Goal: Obtain resource: Download file/media

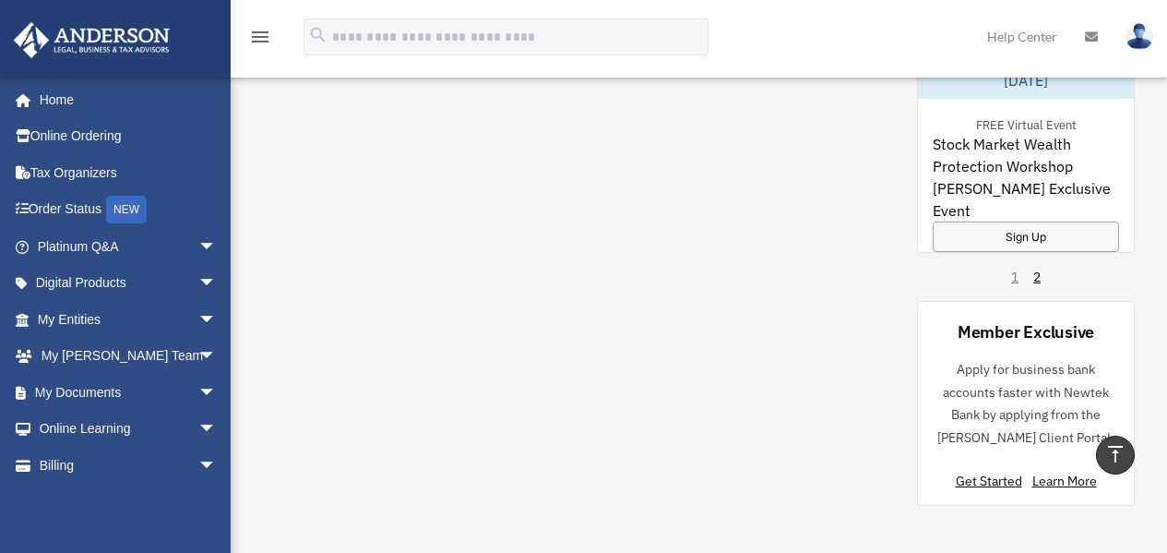
scroll to position [1753, 0]
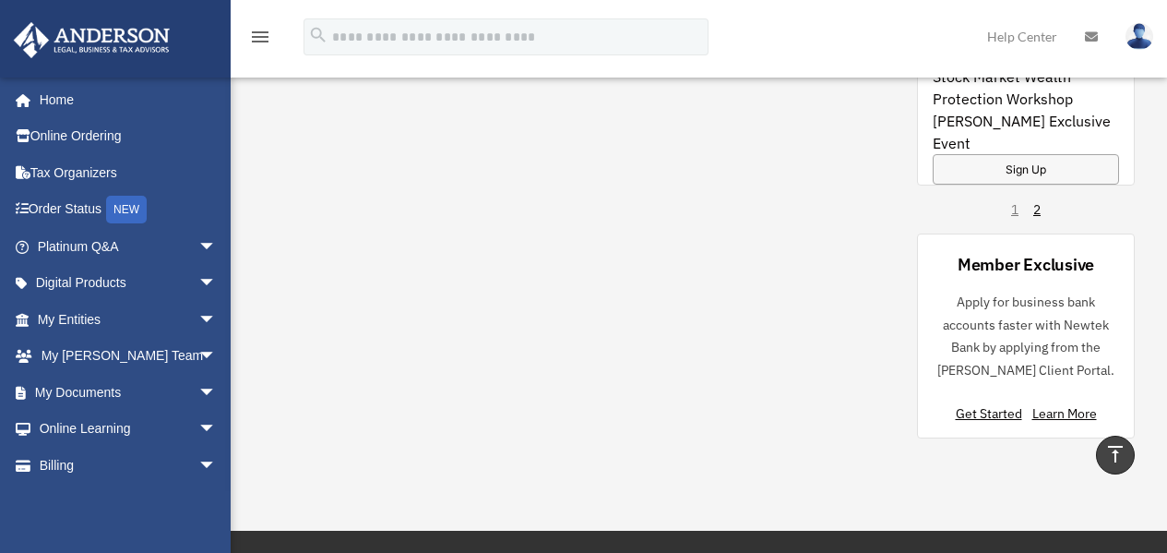
click at [198, 392] on span "arrow_drop_down" at bounding box center [216, 393] width 37 height 38
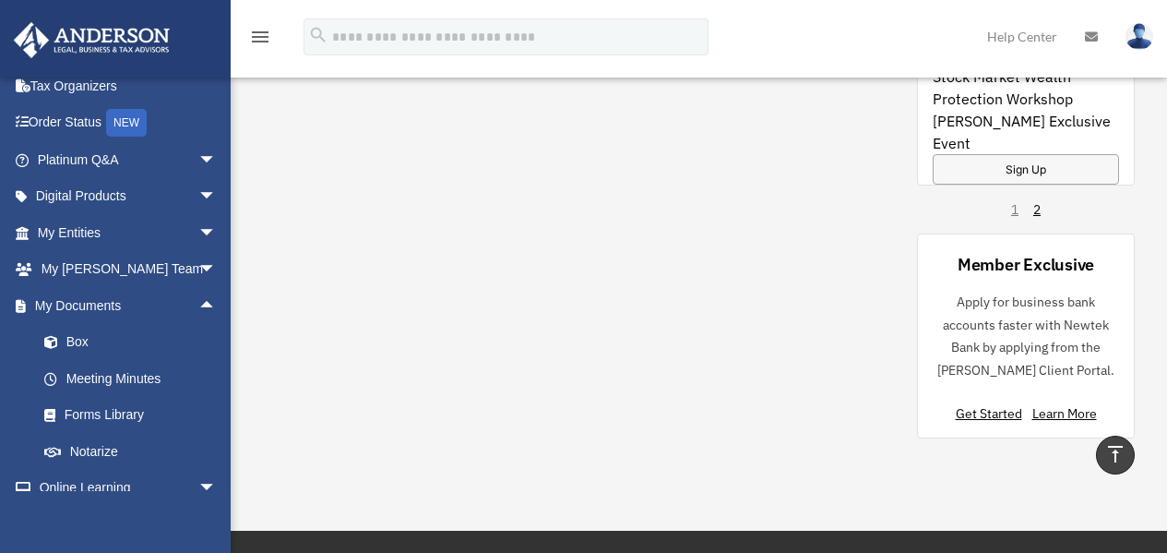
scroll to position [92, 0]
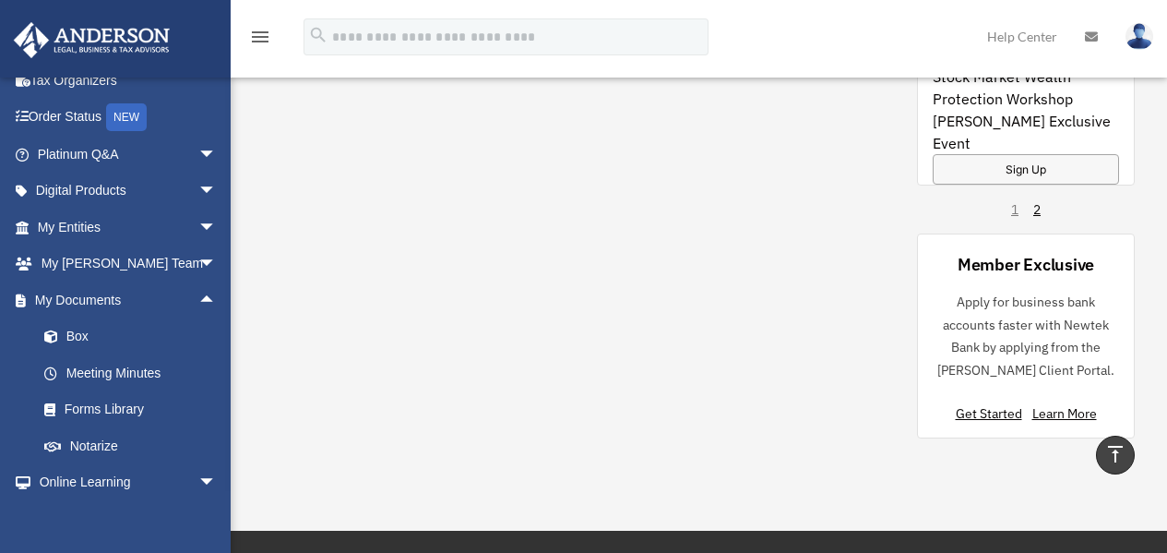
click at [77, 335] on link "Box" at bounding box center [135, 336] width 219 height 37
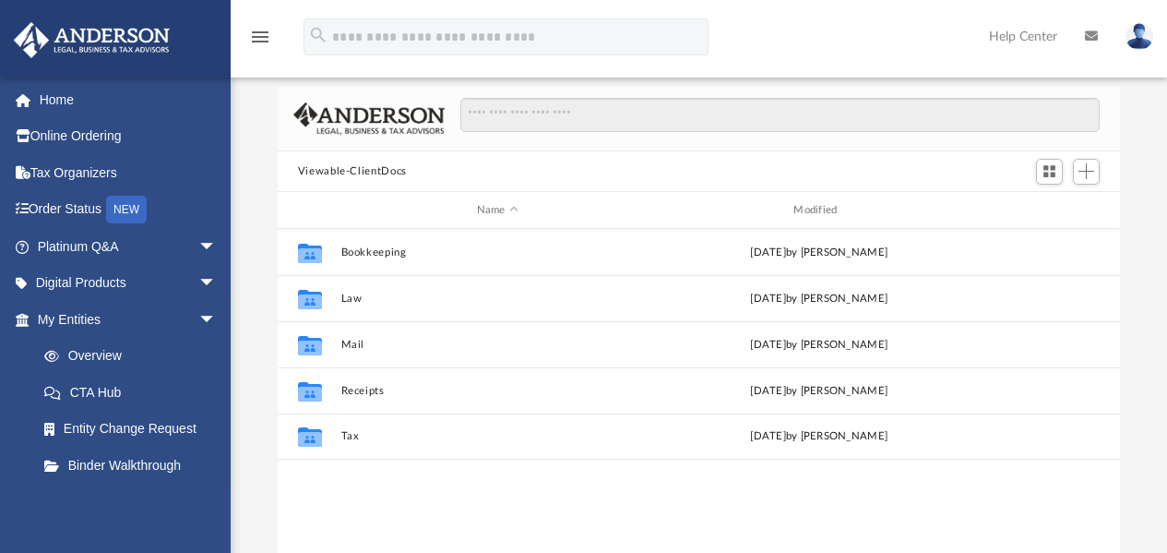
scroll to position [92, 0]
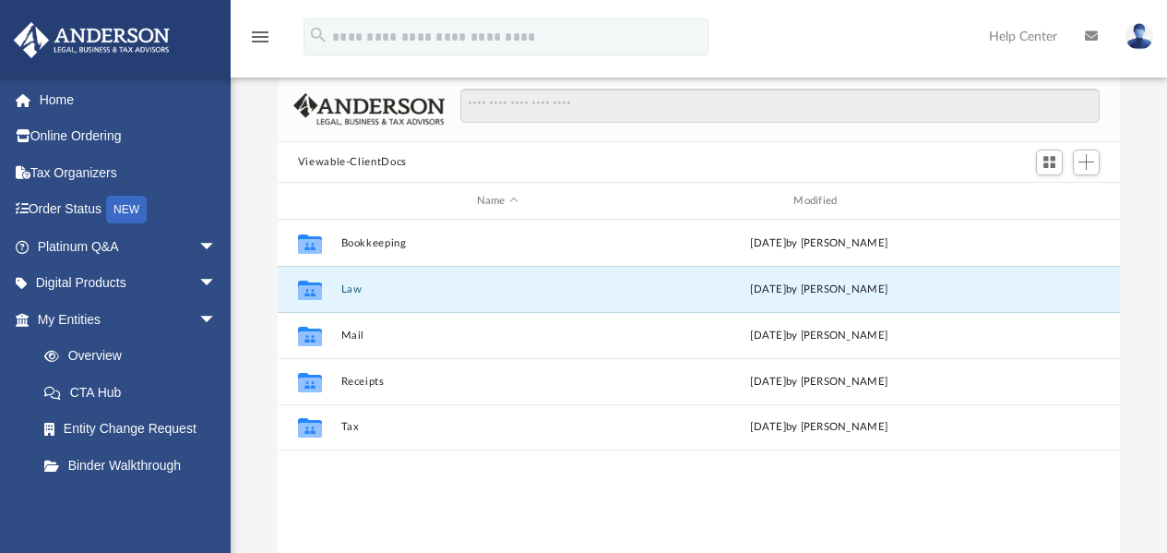
click at [359, 290] on button "Law" at bounding box center [498, 289] width 314 height 12
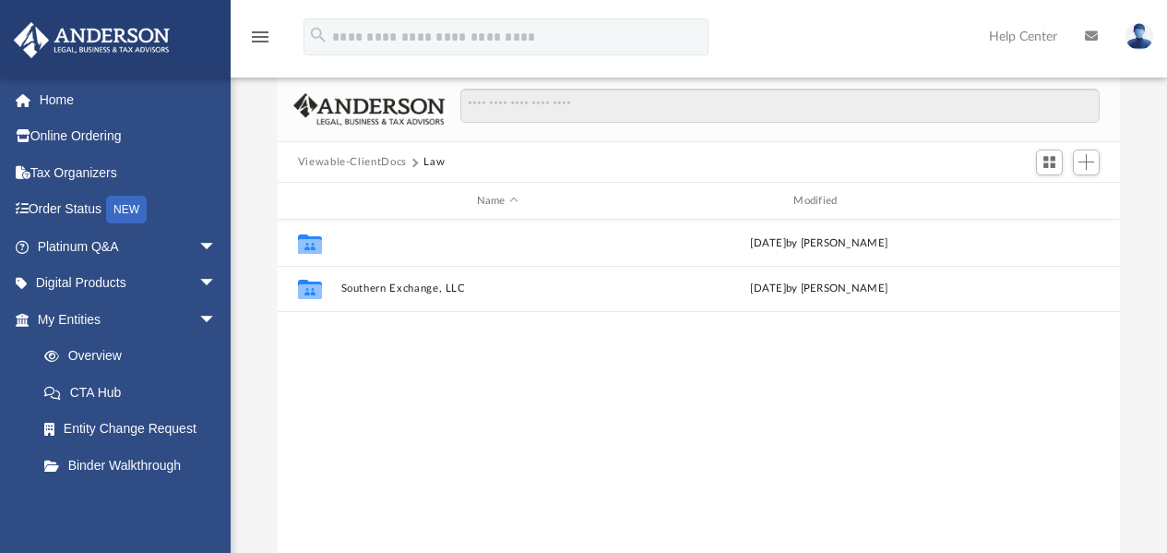
click at [389, 245] on button "Options Pitt, Inc." at bounding box center [498, 243] width 314 height 12
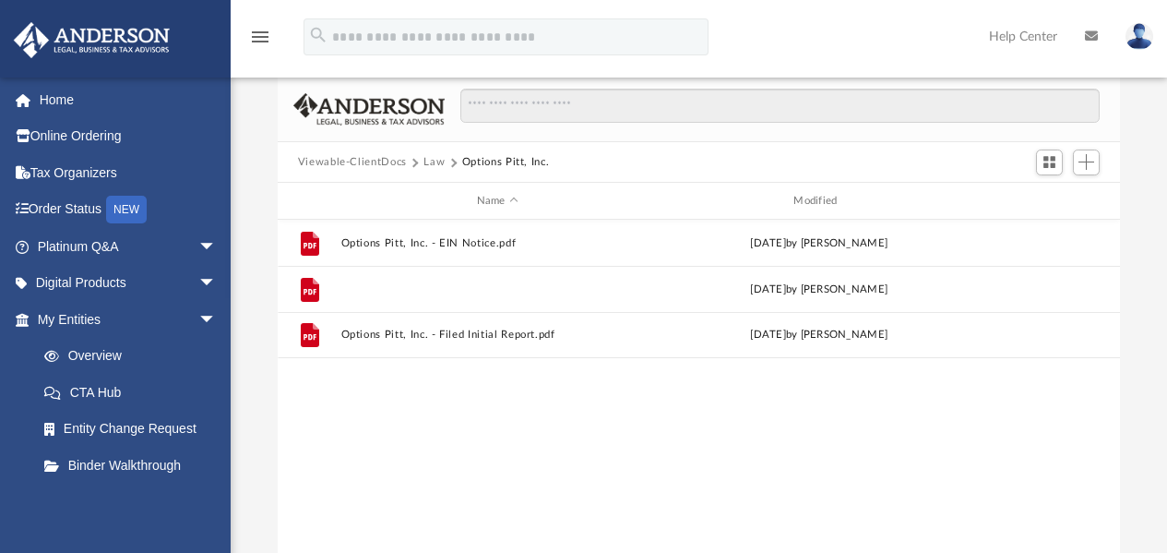
click at [421, 290] on button "Options Pitt, Inc. - Filed Articles.pdf" at bounding box center [498, 289] width 314 height 12
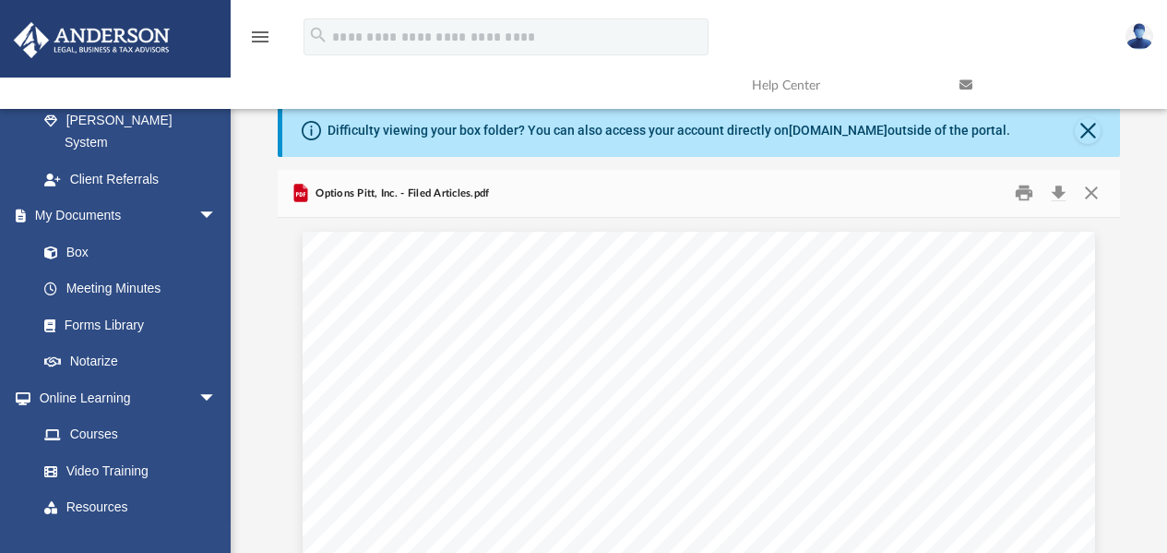
scroll to position [616, 0]
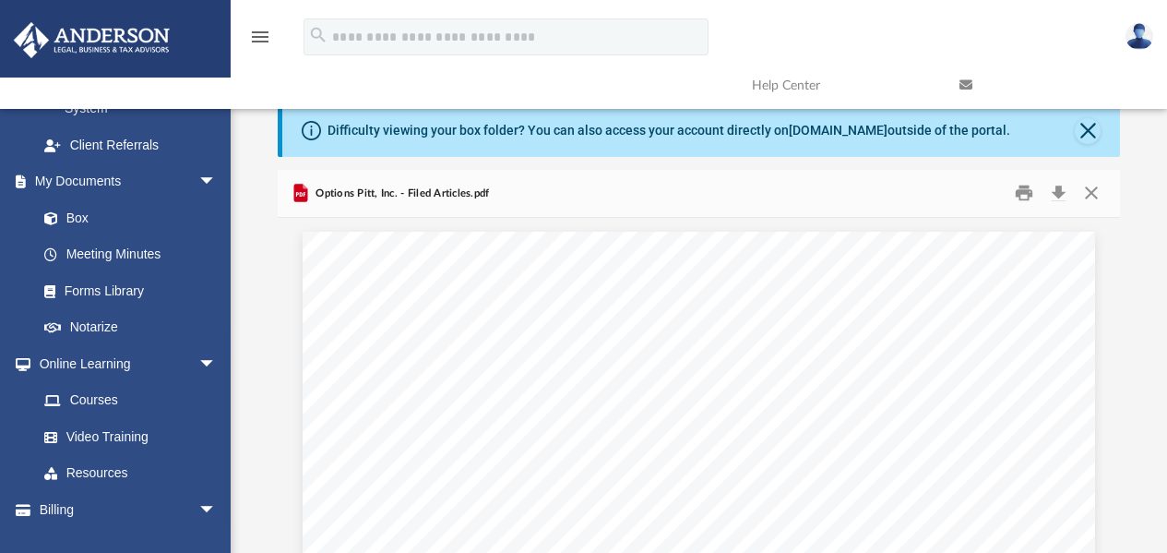
click at [76, 199] on link "Box" at bounding box center [126, 217] width 200 height 37
click at [54, 212] on span at bounding box center [60, 218] width 12 height 13
click at [78, 199] on link "Box" at bounding box center [126, 217] width 200 height 37
click at [1099, 130] on button "Close" at bounding box center [1088, 131] width 26 height 26
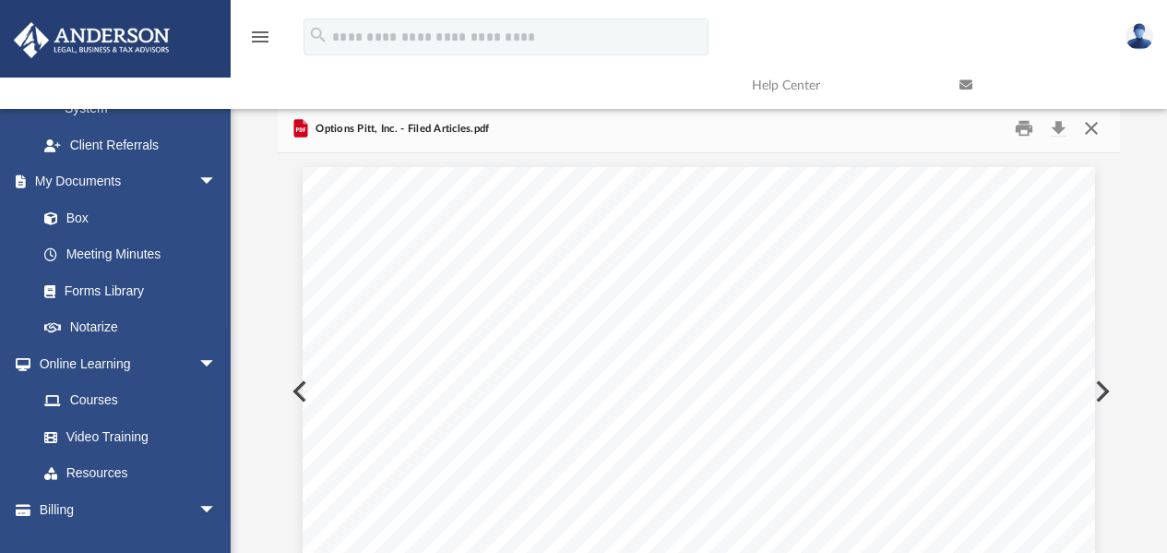
click at [1094, 128] on button "Close" at bounding box center [1091, 128] width 33 height 29
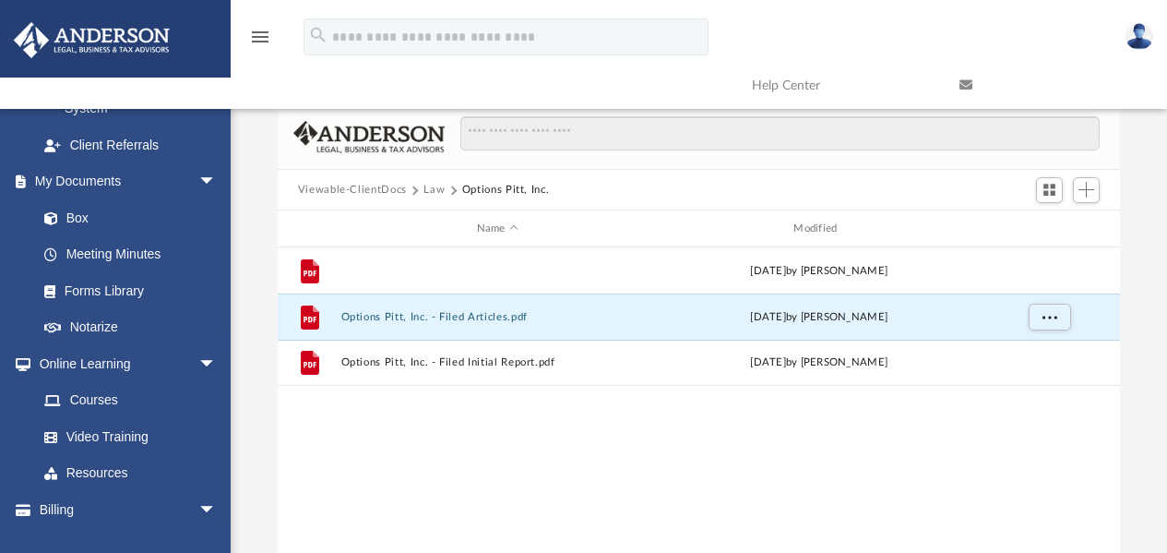
click at [466, 265] on button "Options Pitt, Inc. - EIN Notice.pdf" at bounding box center [498, 271] width 314 height 12
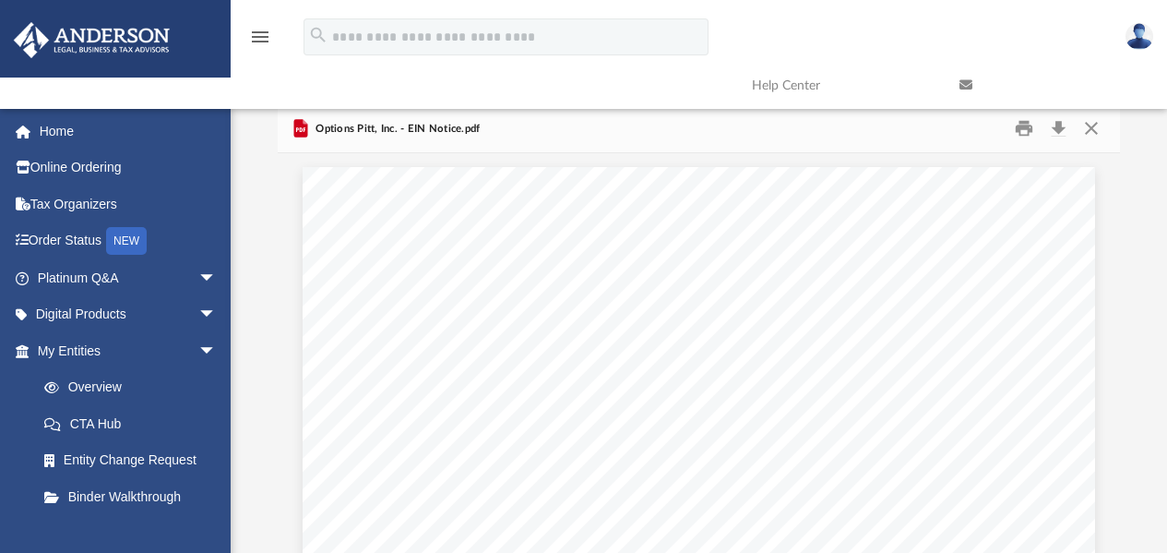
click at [126, 31] on img at bounding box center [91, 40] width 167 height 36
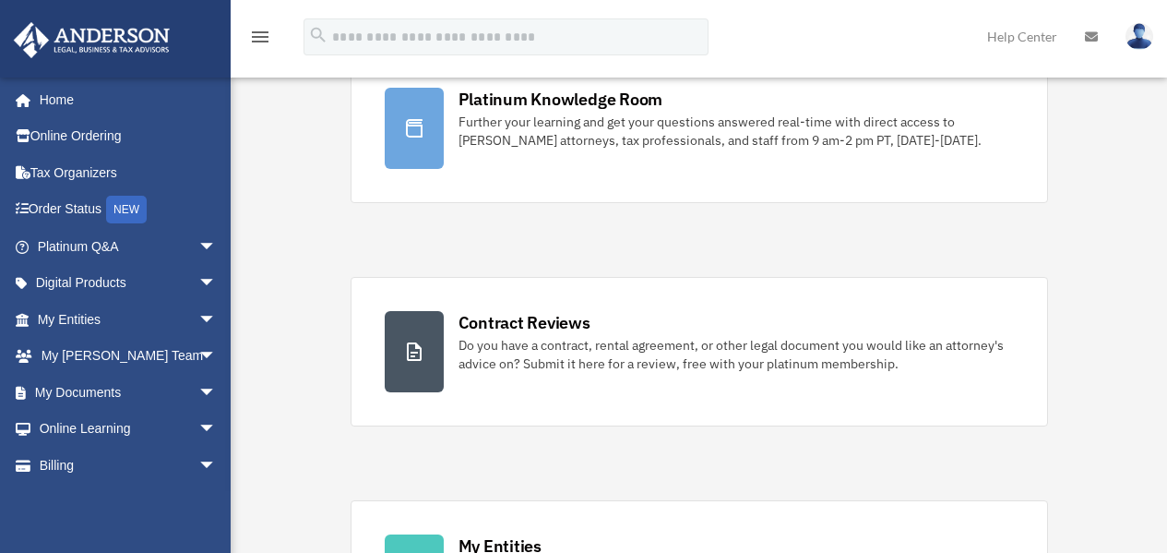
scroll to position [92, 0]
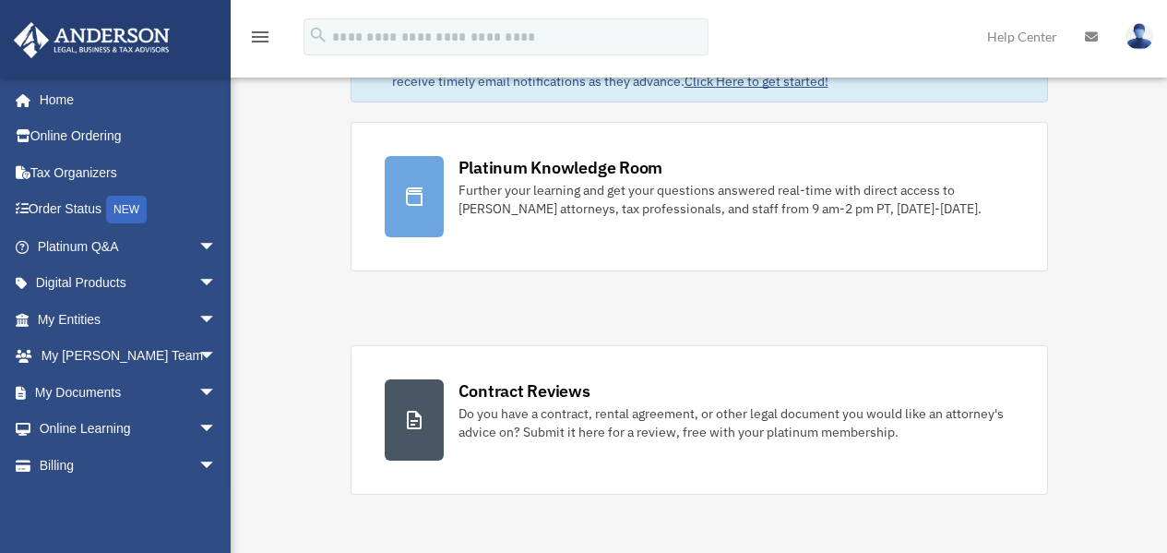
click at [617, 189] on div "Further your learning and get your questions answered real-time with direct acc…" at bounding box center [737, 199] width 556 height 37
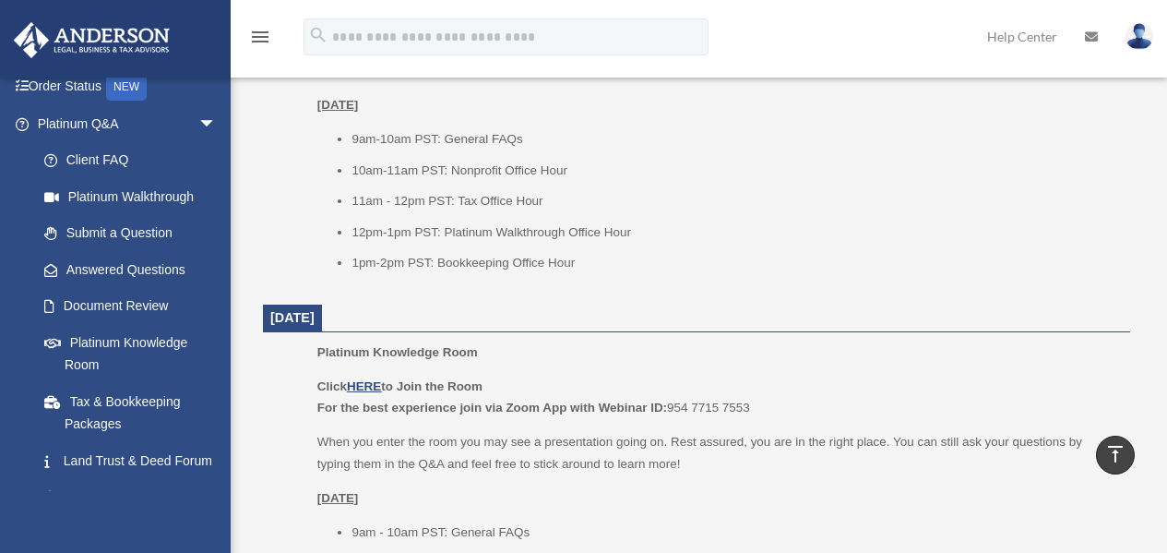
scroll to position [59, 0]
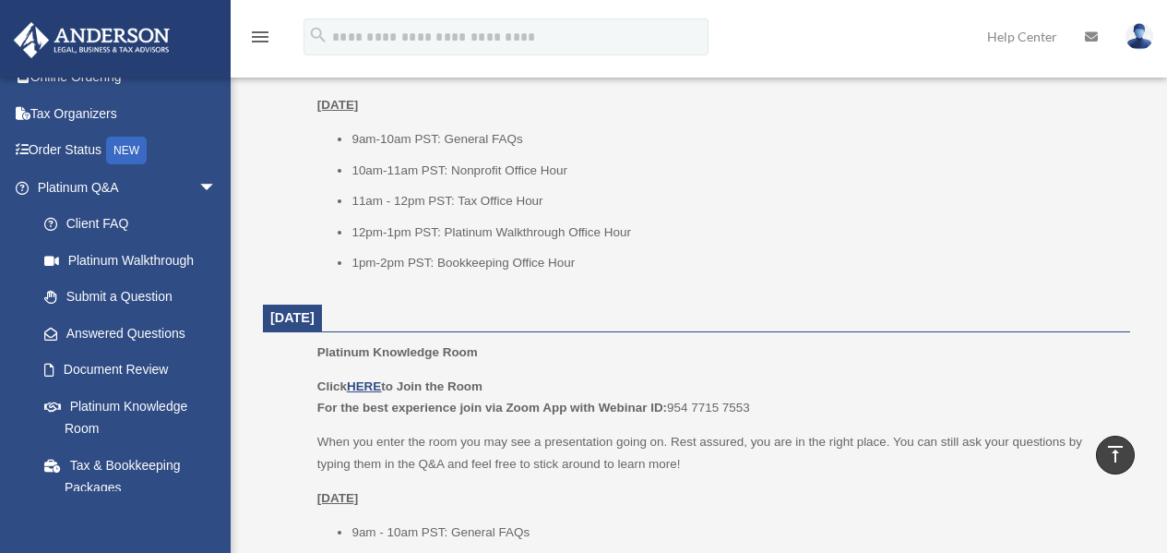
click at [150, 295] on link "Submit a Question" at bounding box center [135, 297] width 219 height 37
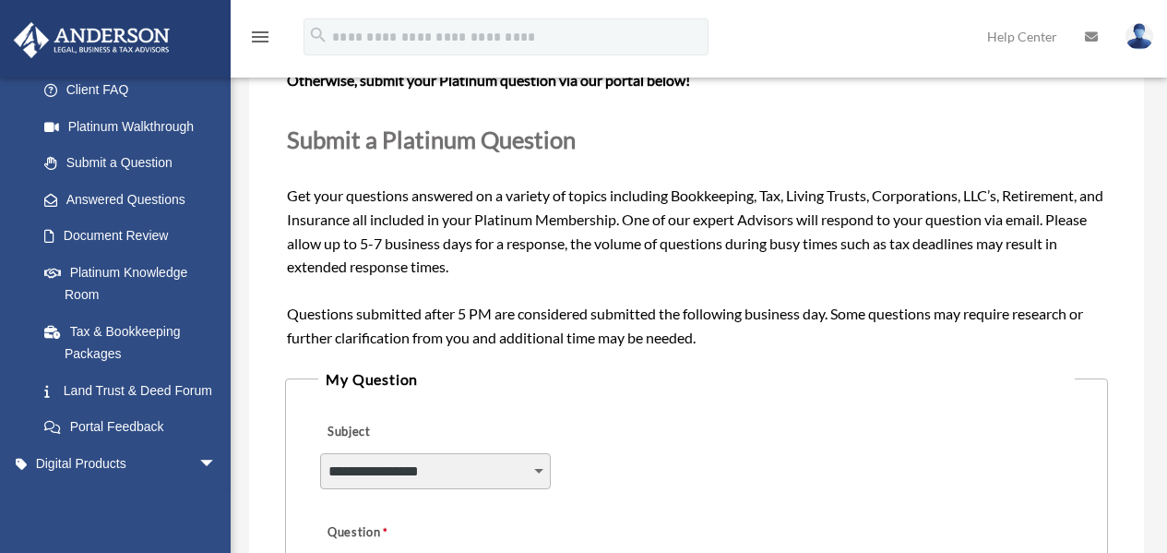
scroll to position [277, 0]
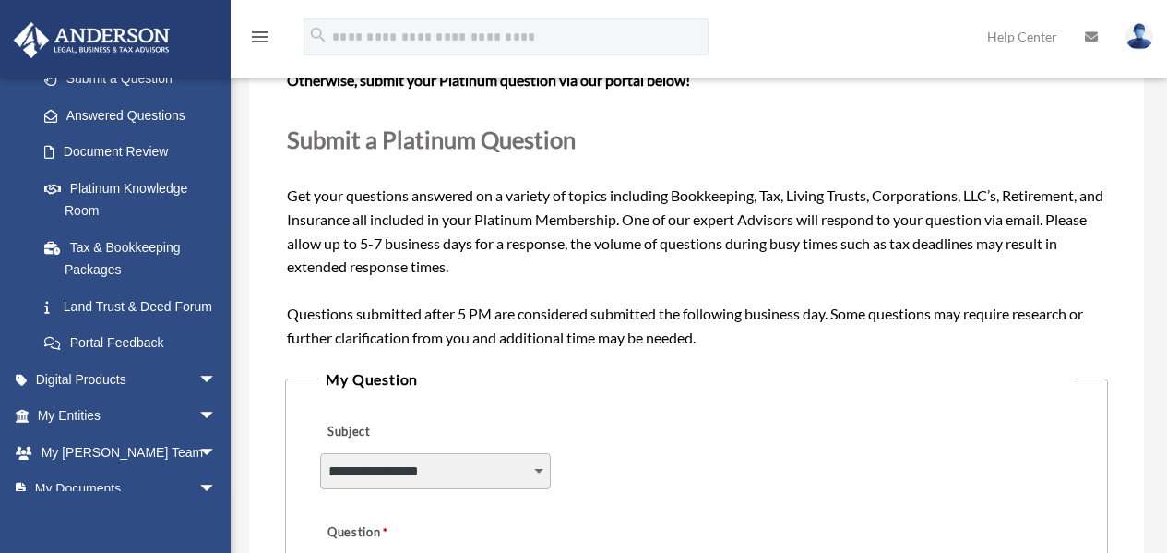
click at [198, 436] on span "arrow_drop_down" at bounding box center [216, 417] width 37 height 38
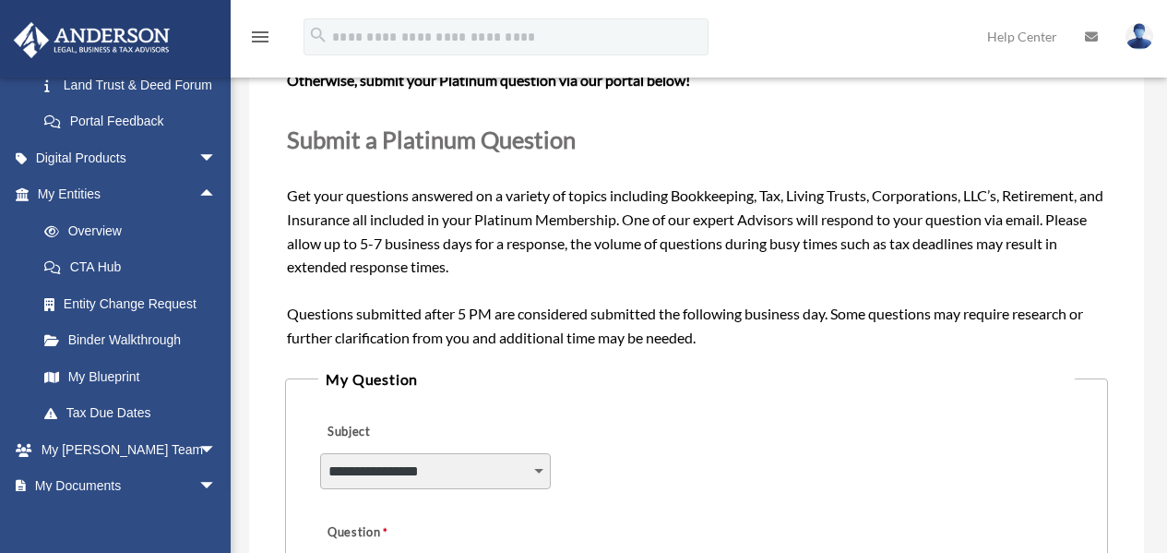
scroll to position [554, 0]
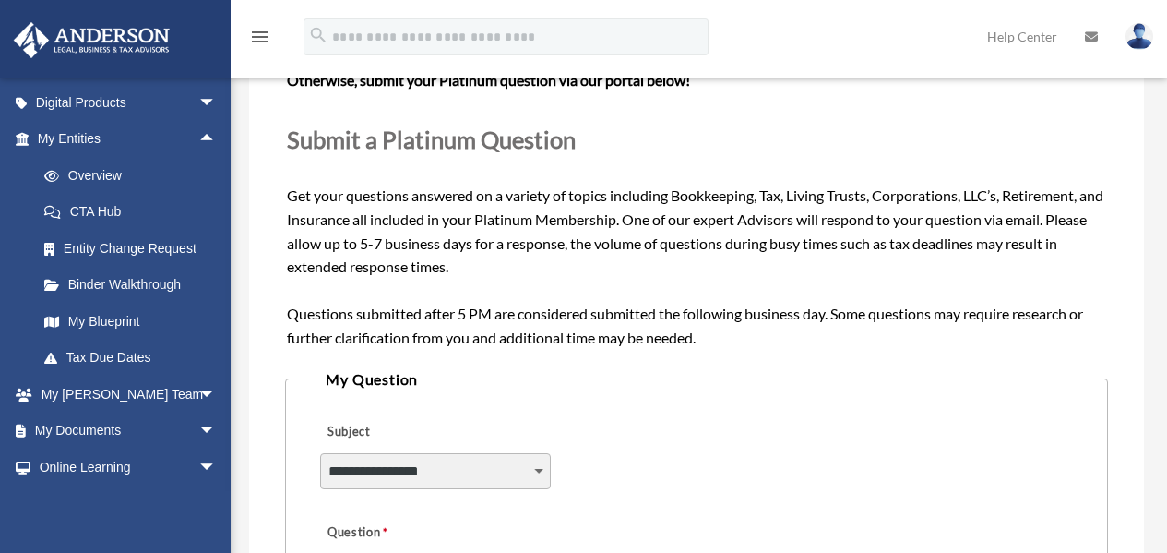
click at [130, 304] on link "Binder Walkthrough" at bounding box center [135, 285] width 219 height 37
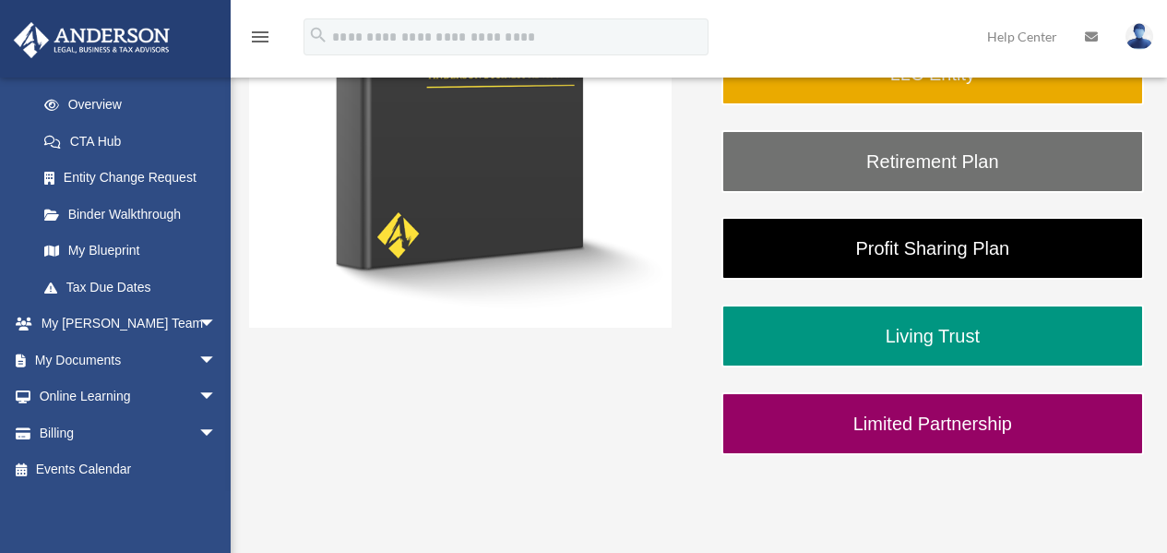
scroll to position [461, 0]
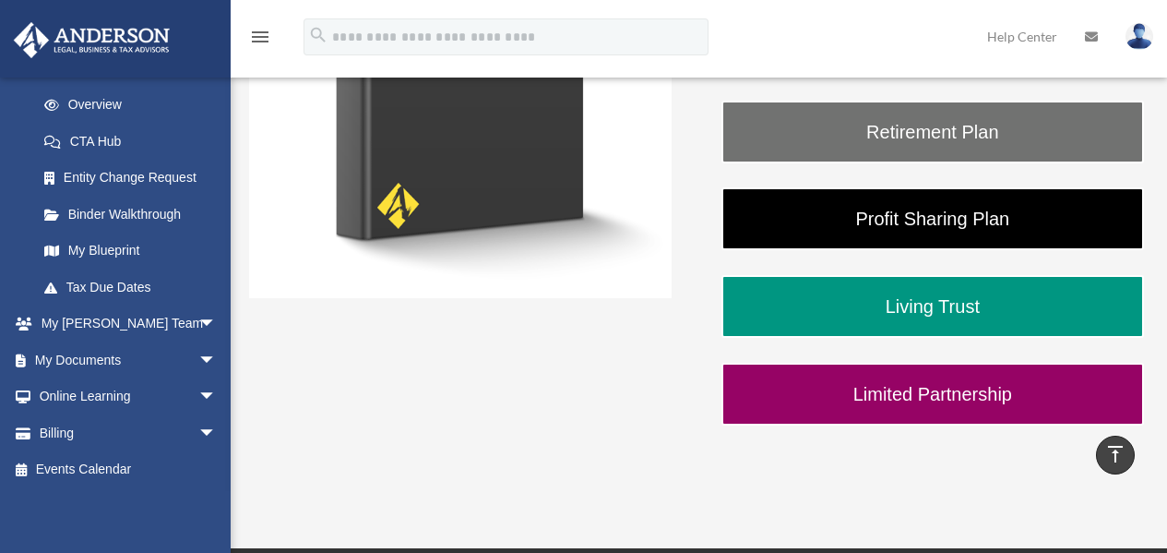
click at [108, 249] on link "My Blueprint" at bounding box center [135, 251] width 219 height 37
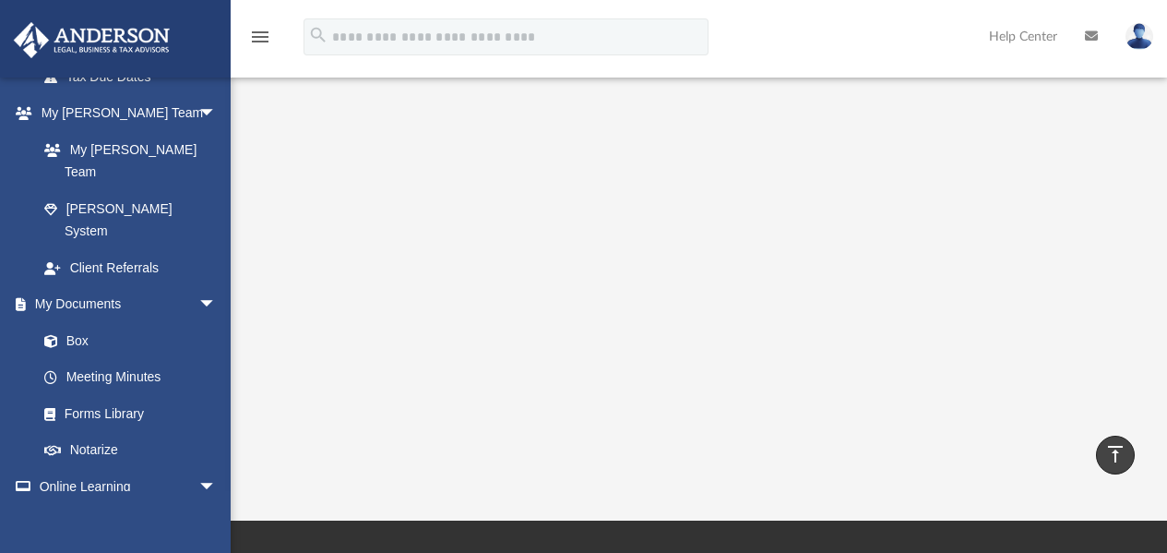
scroll to position [369, 0]
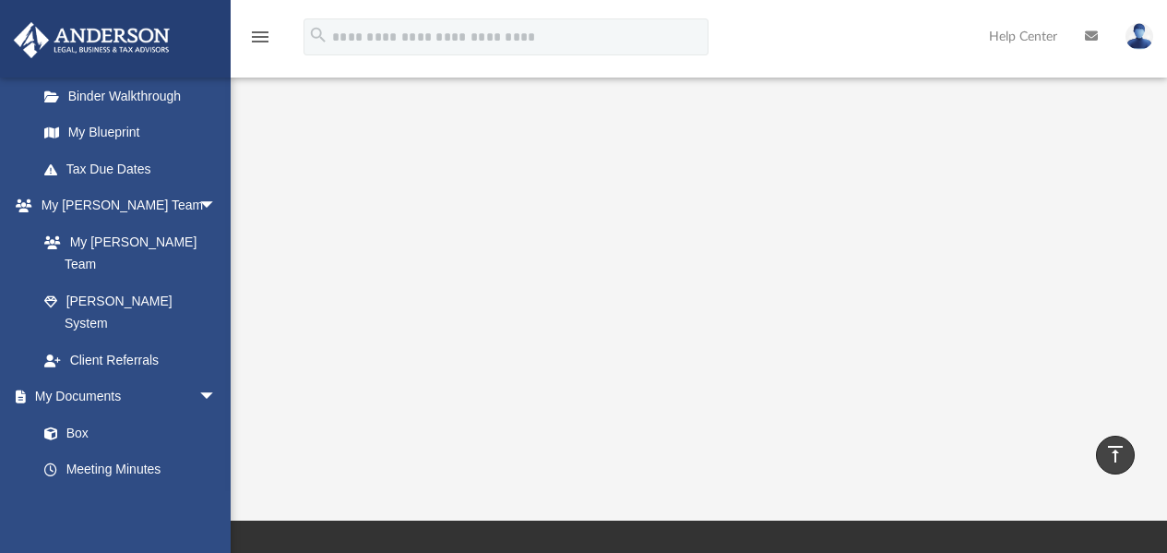
click at [198, 378] on span "arrow_drop_down" at bounding box center [216, 397] width 37 height 38
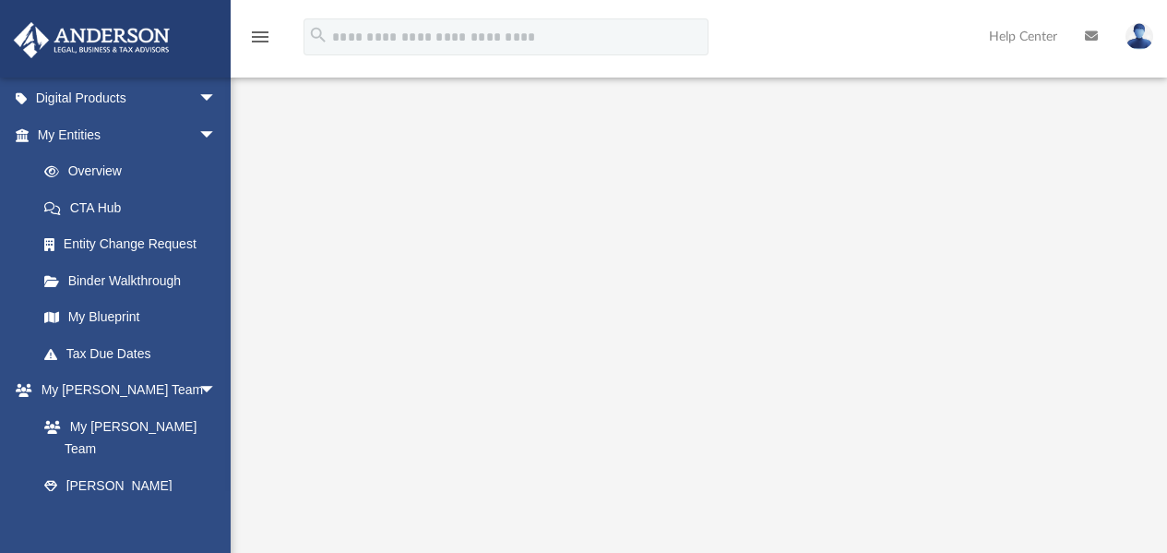
scroll to position [0, 0]
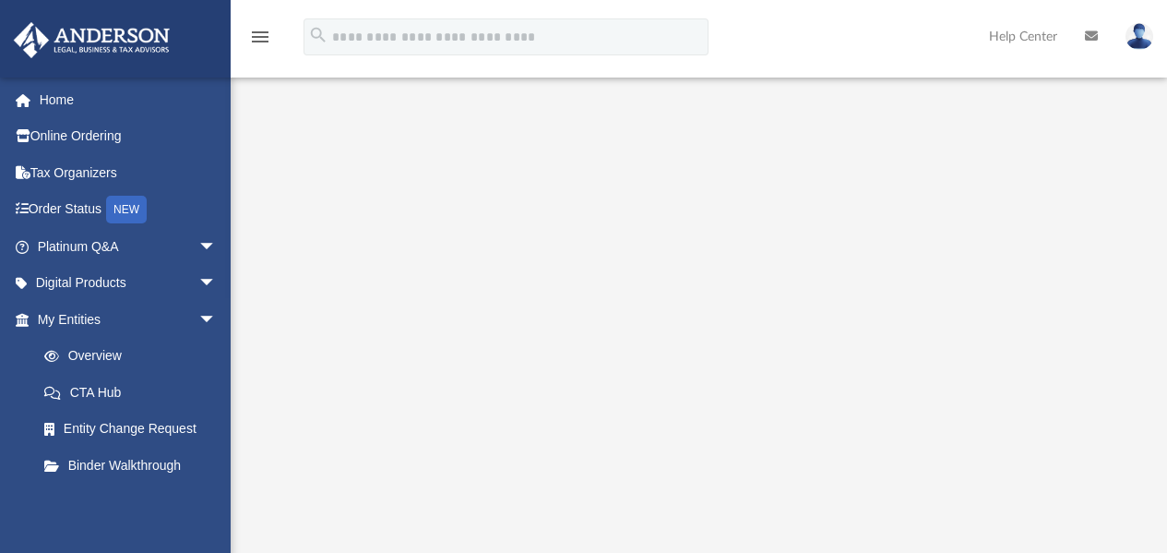
click at [201, 317] on span "arrow_drop_down" at bounding box center [216, 320] width 37 height 38
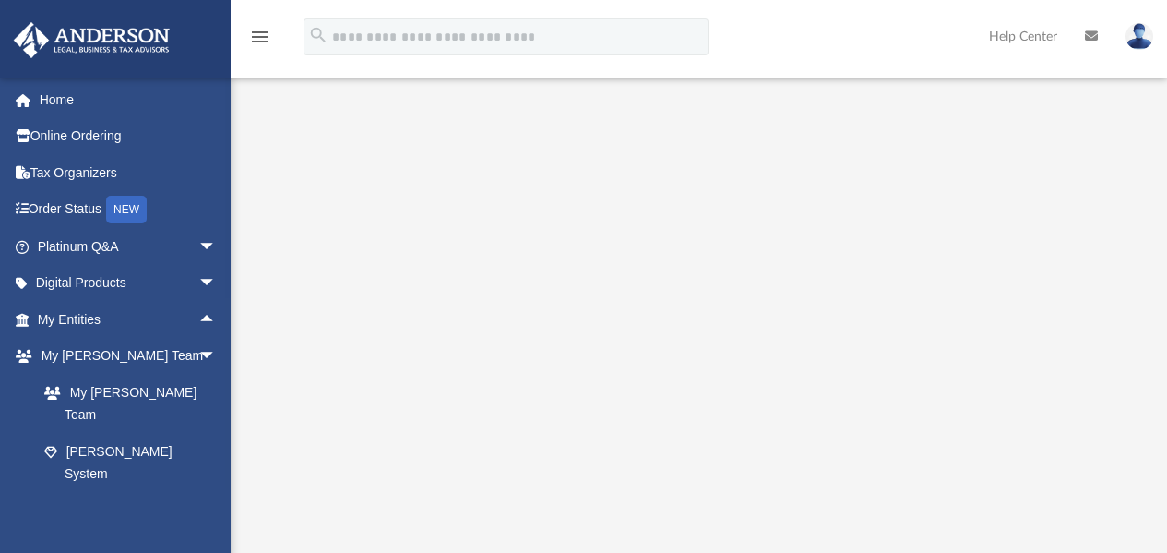
click at [198, 324] on span "arrow_drop_up" at bounding box center [216, 320] width 37 height 38
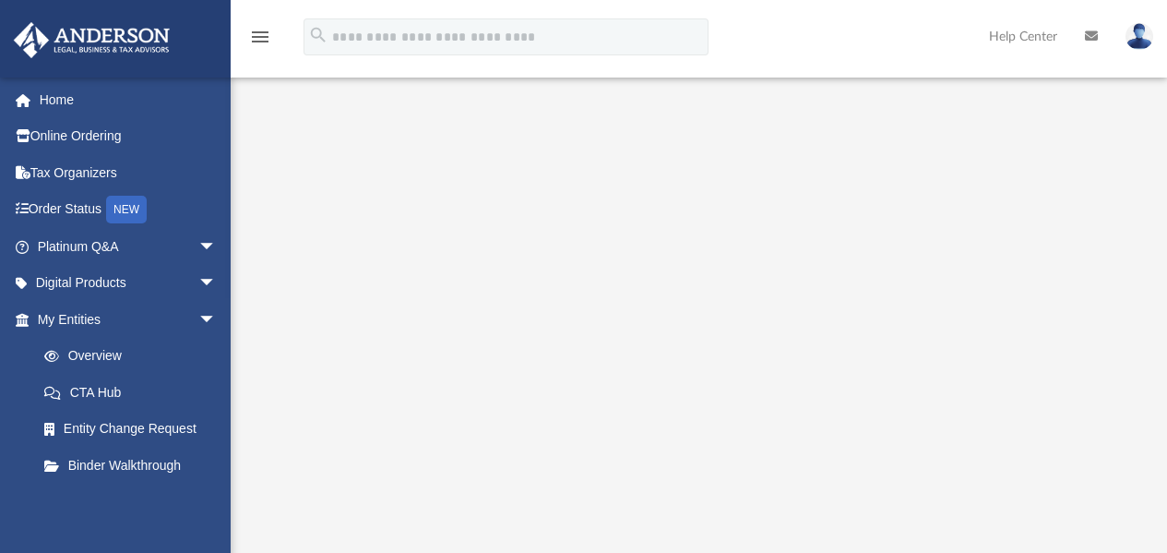
click at [198, 247] on span "arrow_drop_down" at bounding box center [216, 247] width 37 height 38
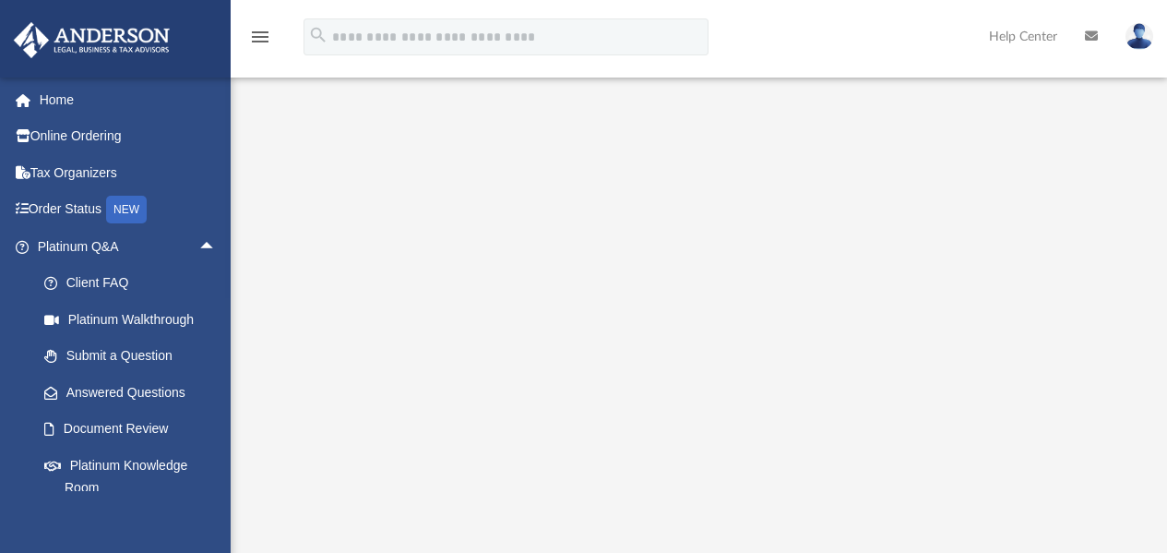
click at [160, 463] on link "Platinum Knowledge Room" at bounding box center [135, 476] width 219 height 59
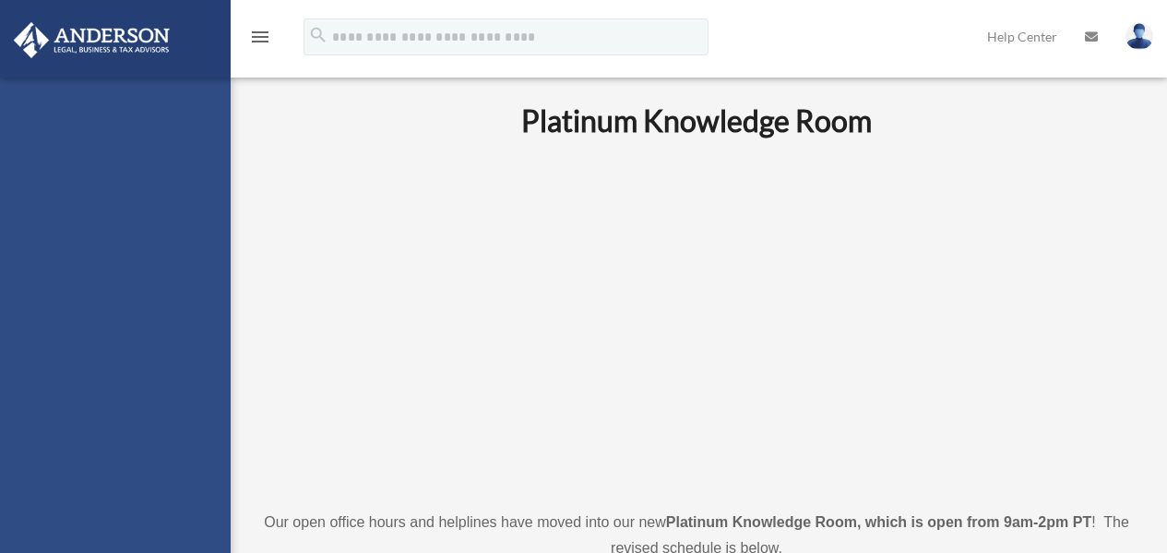
click at [135, 463] on div "[EMAIL_ADDRESS][DOMAIN_NAME] Sign Out [EMAIL_ADDRESS][DOMAIN_NAME] Home Online …" at bounding box center [115, 354] width 231 height 553
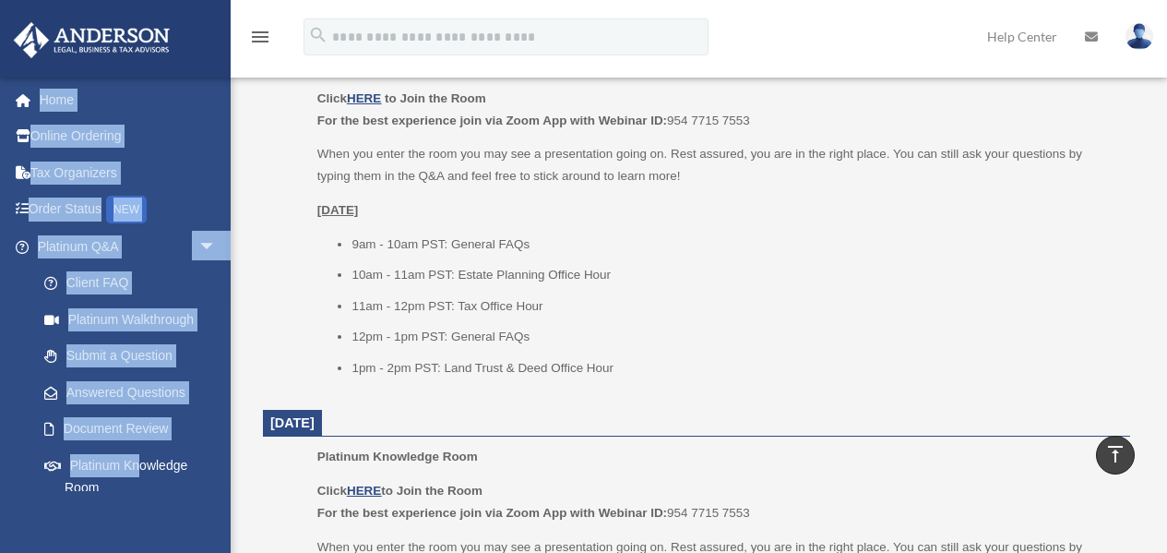
scroll to position [646, 0]
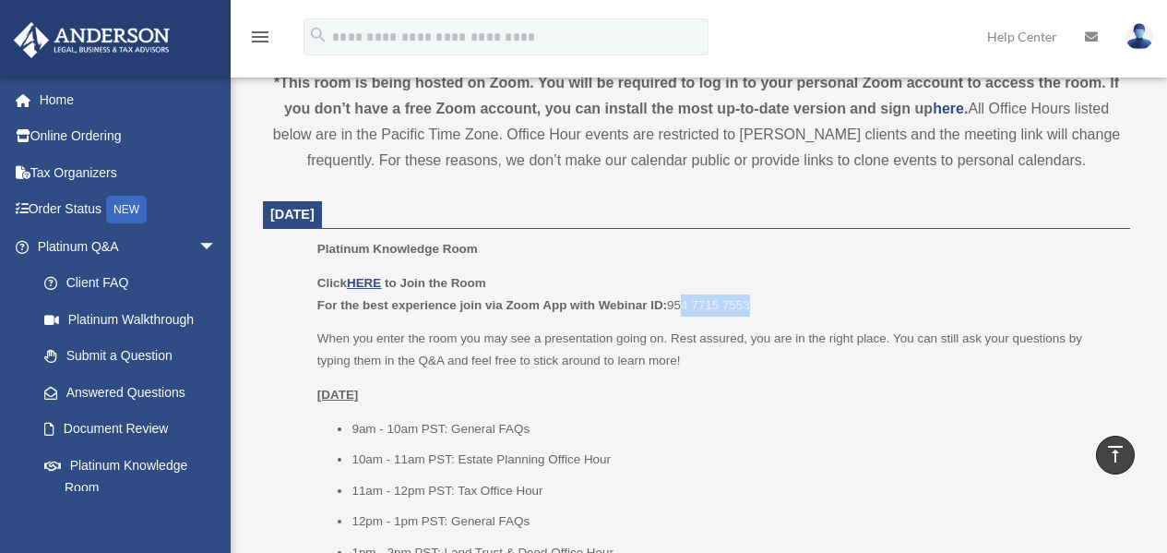
drag, startPoint x: 757, startPoint y: 306, endPoint x: 684, endPoint y: 308, distance: 72.9
click at [684, 308] on p "Click HERE to Join the Room For the best experience join via Zoom App with Webi…" at bounding box center [717, 293] width 800 height 43
click at [378, 284] on u "HERE" at bounding box center [364, 283] width 34 height 14
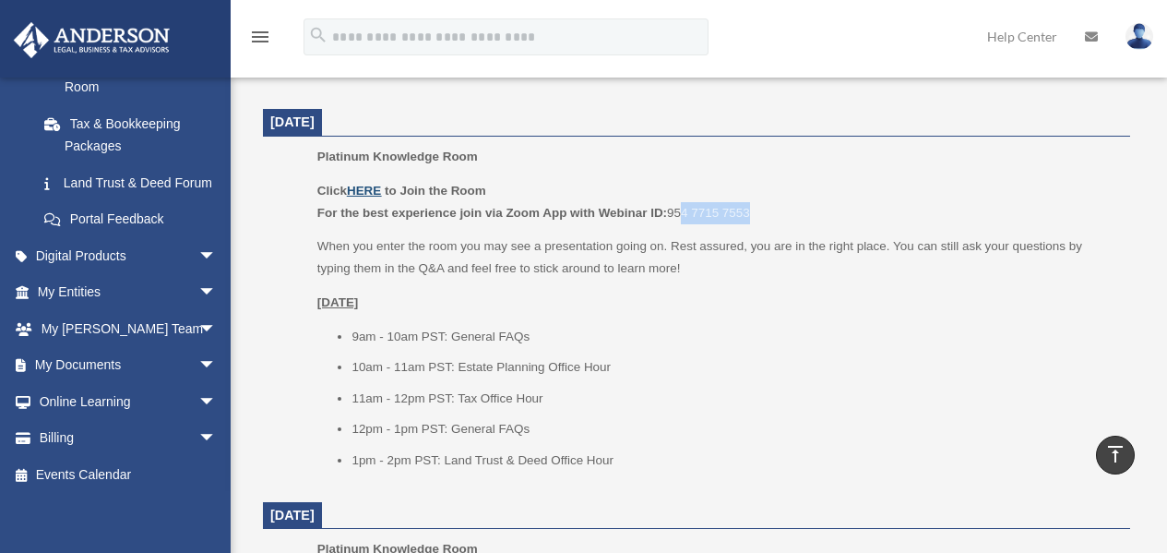
scroll to position [428, 0]
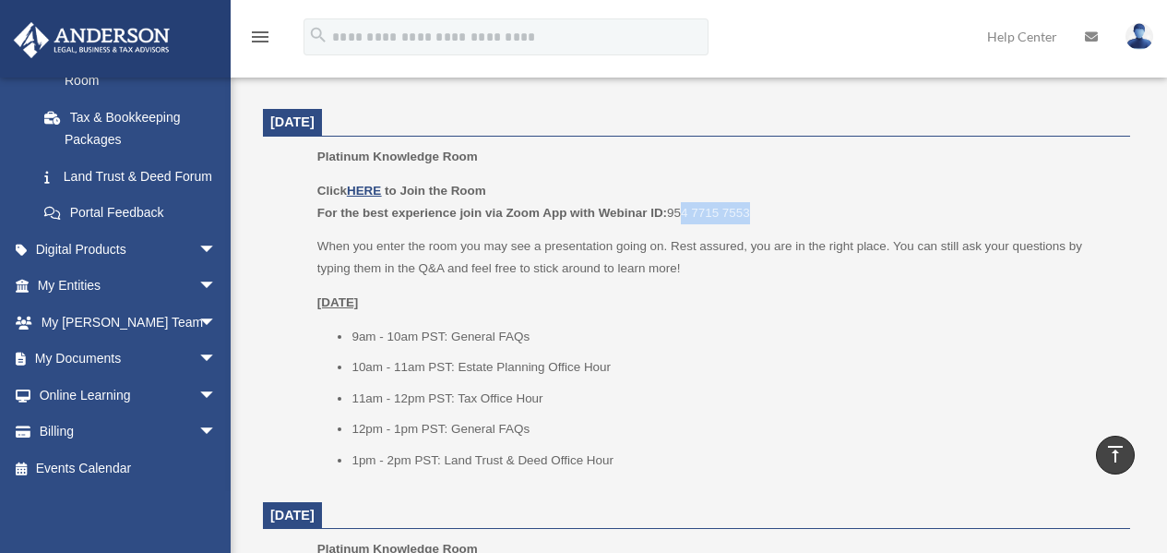
click at [198, 354] on span "arrow_drop_down" at bounding box center [216, 360] width 37 height 38
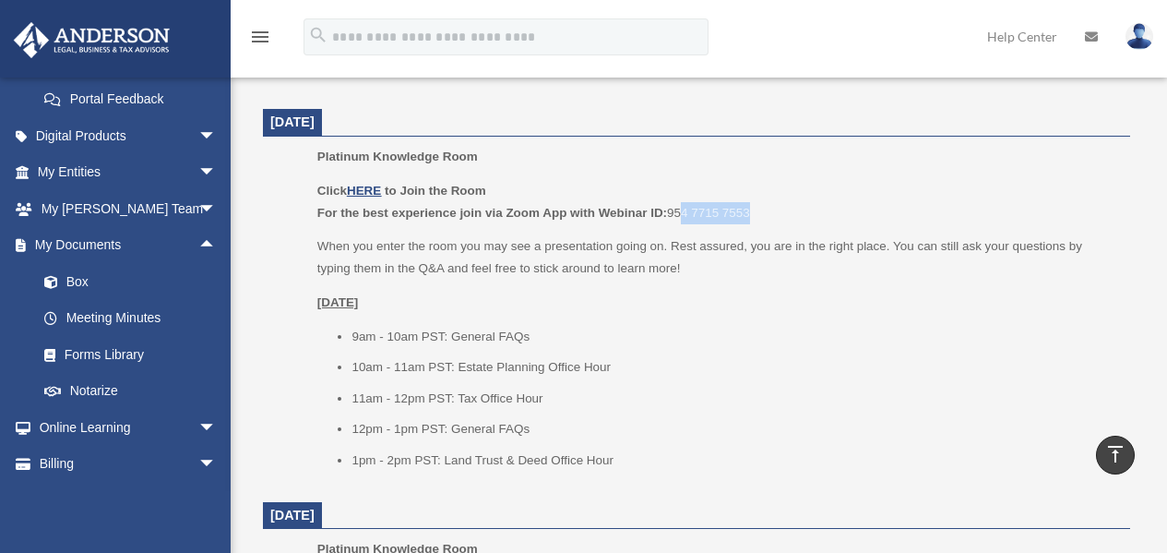
scroll to position [520, 0]
click at [77, 300] on link "Box" at bounding box center [135, 281] width 219 height 37
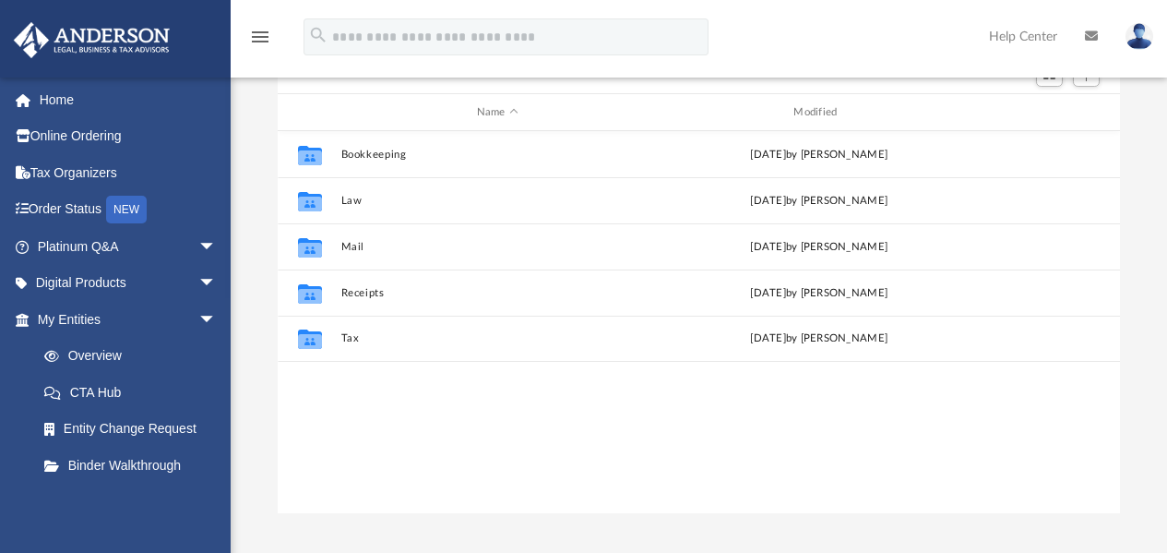
scroll to position [185, 0]
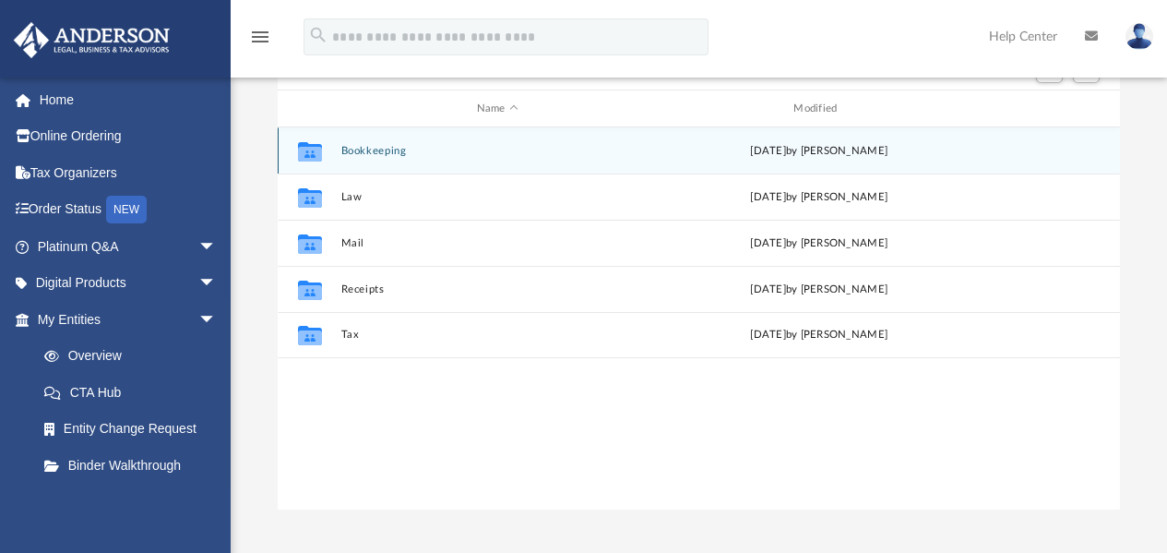
click at [384, 157] on div "Collaborated Folder Bookkeeping [DATE] by [PERSON_NAME]" at bounding box center [699, 150] width 843 height 46
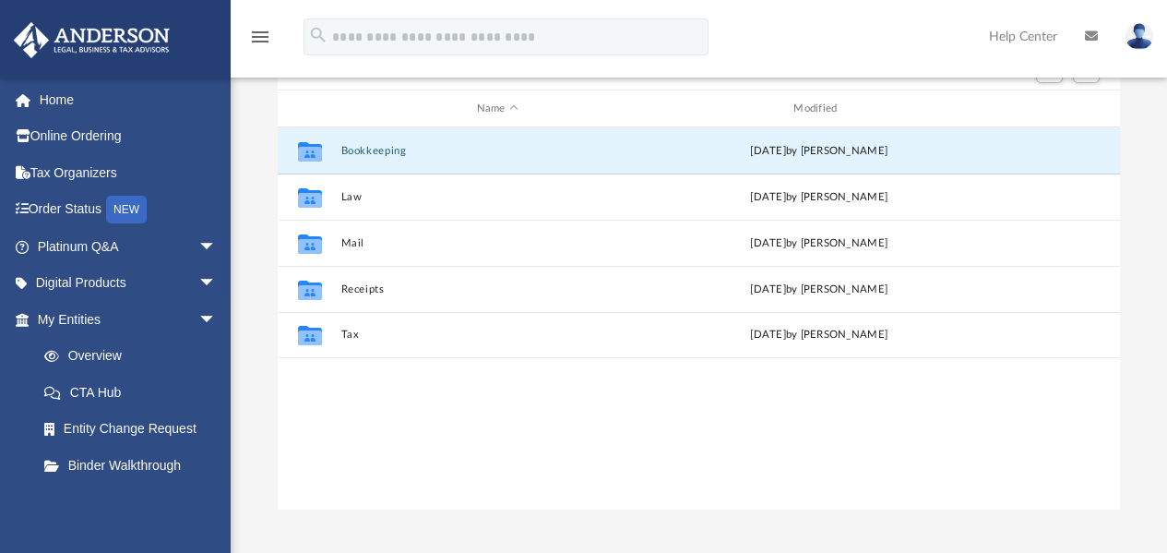
click at [381, 150] on button "Bookkeeping" at bounding box center [498, 151] width 314 height 12
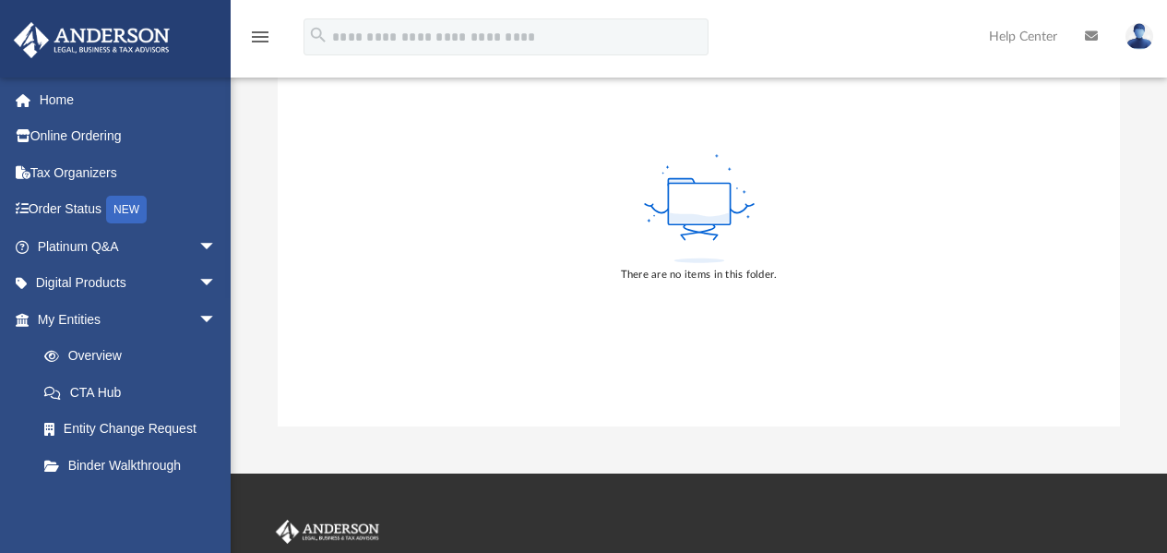
scroll to position [0, 0]
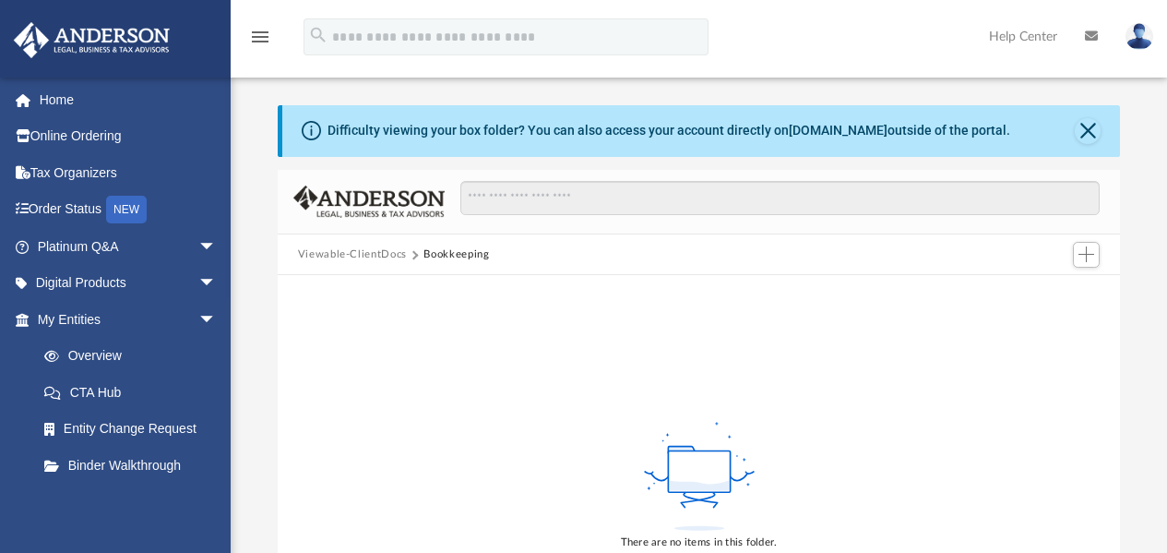
click at [377, 251] on button "Viewable-ClientDocs" at bounding box center [352, 254] width 109 height 17
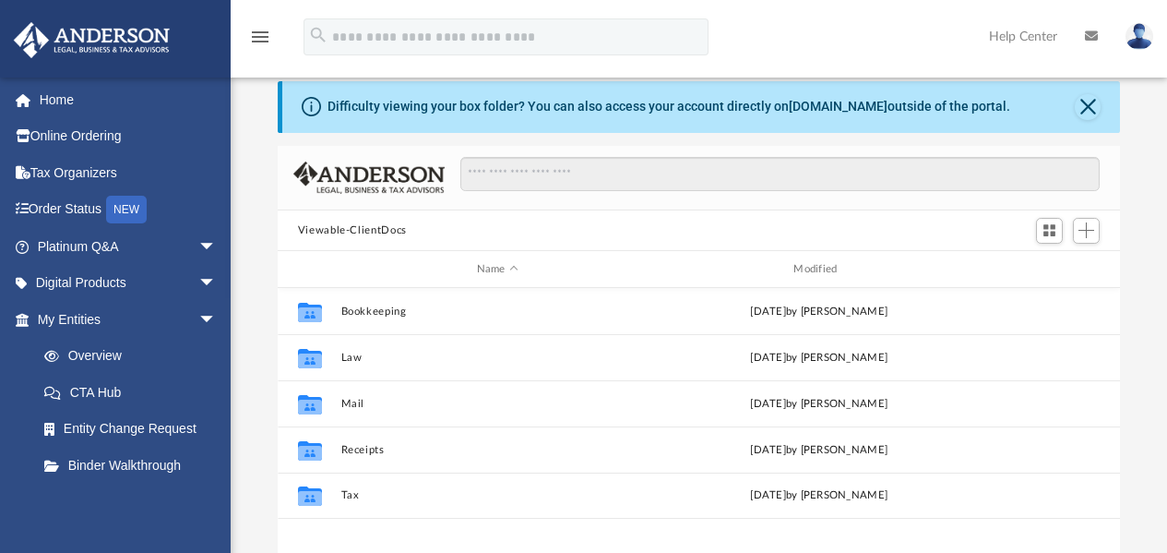
scroll to position [92, 0]
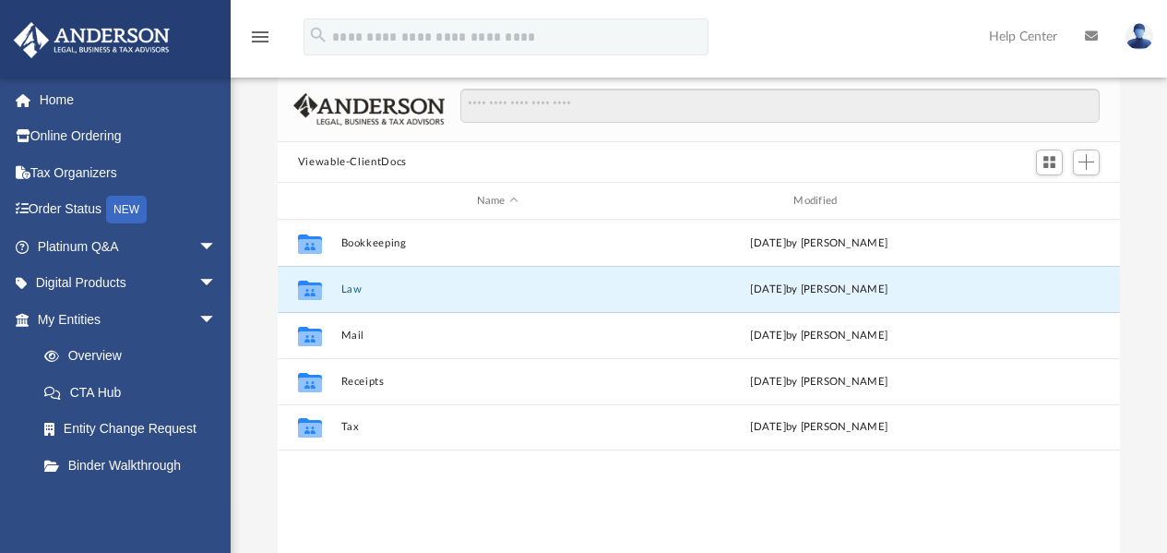
click at [353, 285] on button "Law" at bounding box center [498, 289] width 314 height 12
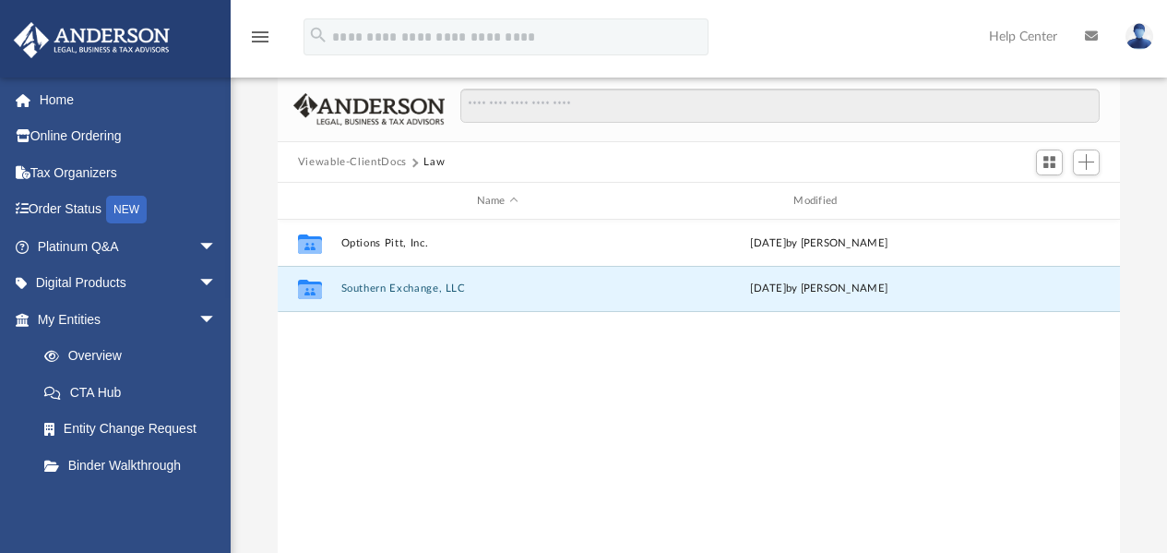
click at [420, 286] on button "Southern Exchange, LLC" at bounding box center [498, 289] width 314 height 12
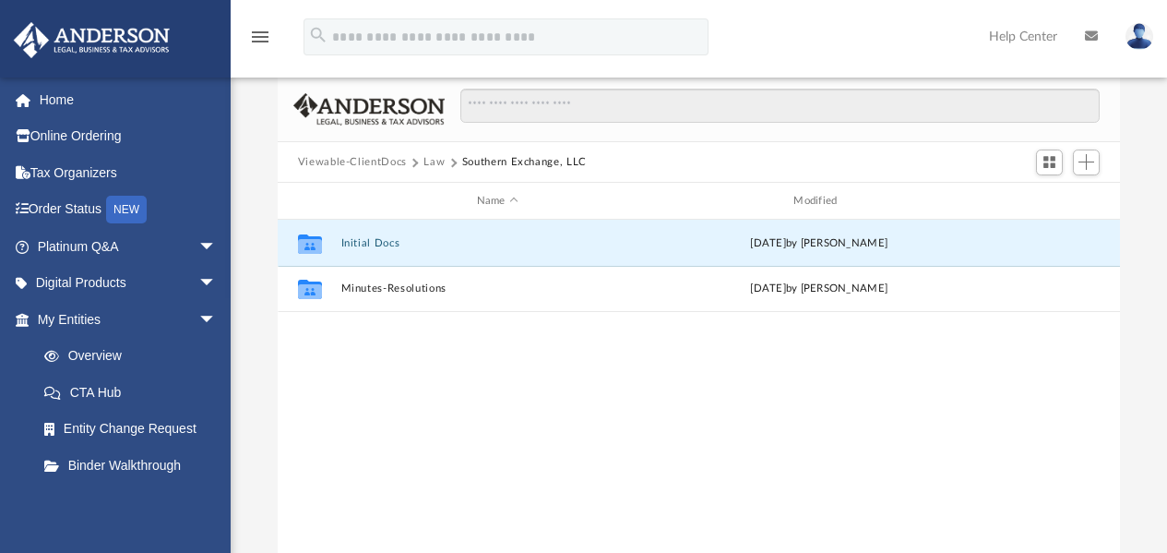
click at [379, 244] on button "Initial Docs" at bounding box center [498, 243] width 314 height 12
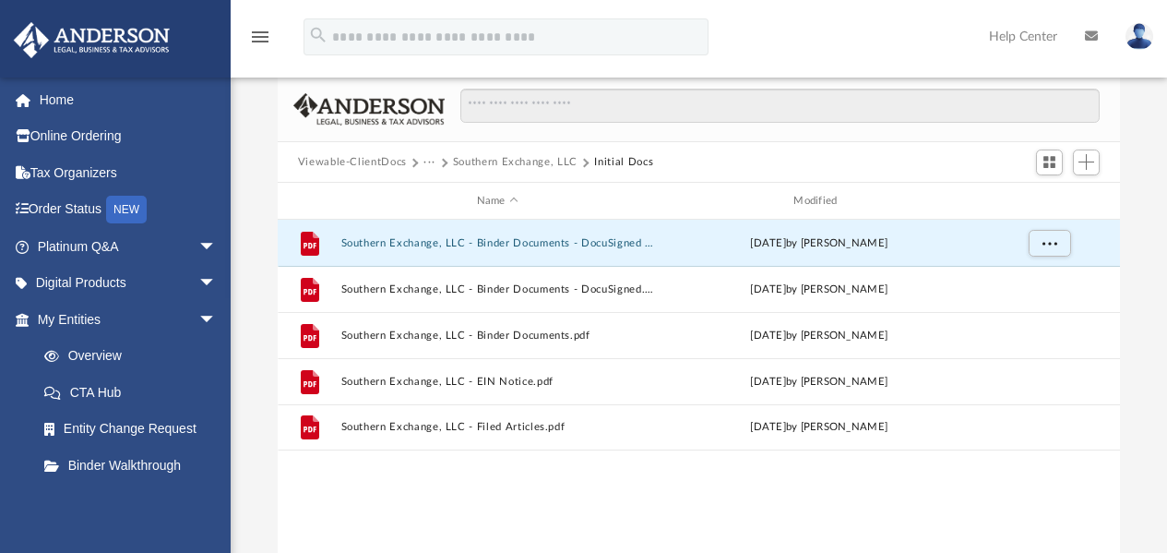
click at [547, 245] on button "Southern Exchange, LLC - Binder Documents - DocuSigned (1).pdf" at bounding box center [498, 243] width 314 height 12
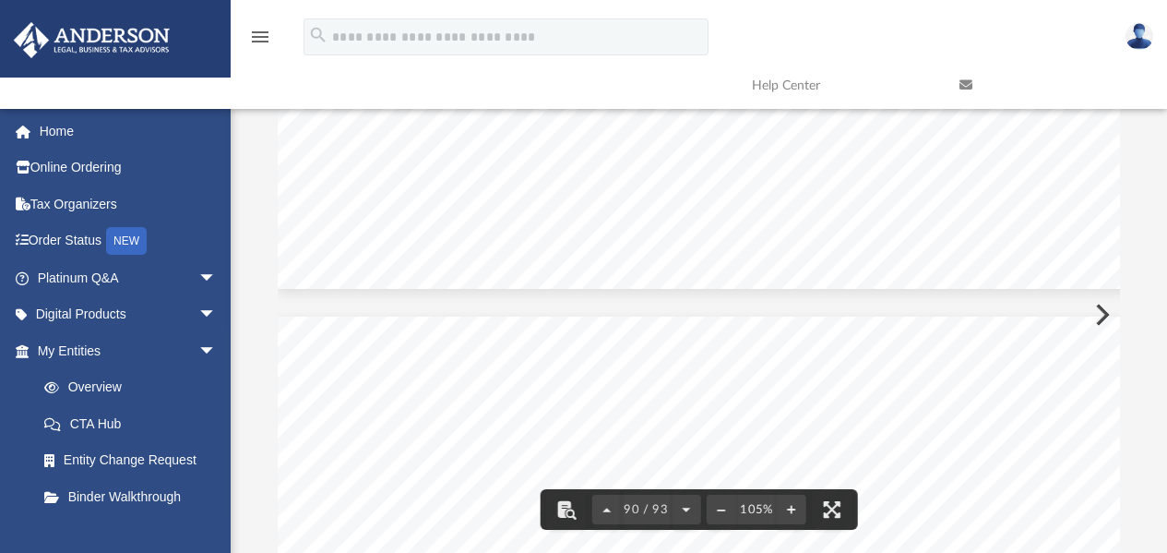
scroll to position [0, 0]
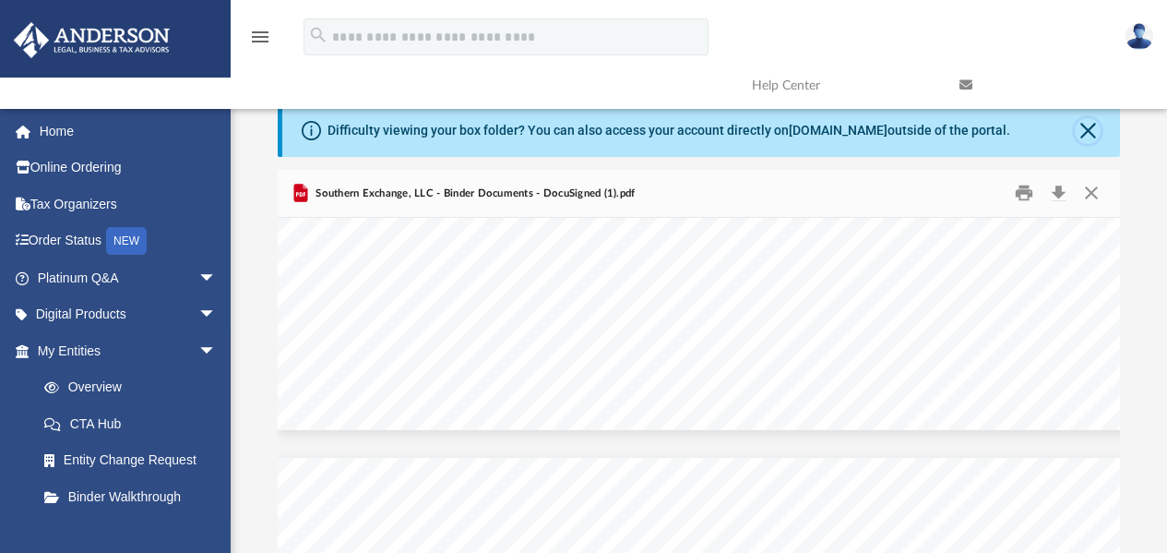
click at [1092, 132] on button "Close" at bounding box center [1088, 131] width 26 height 26
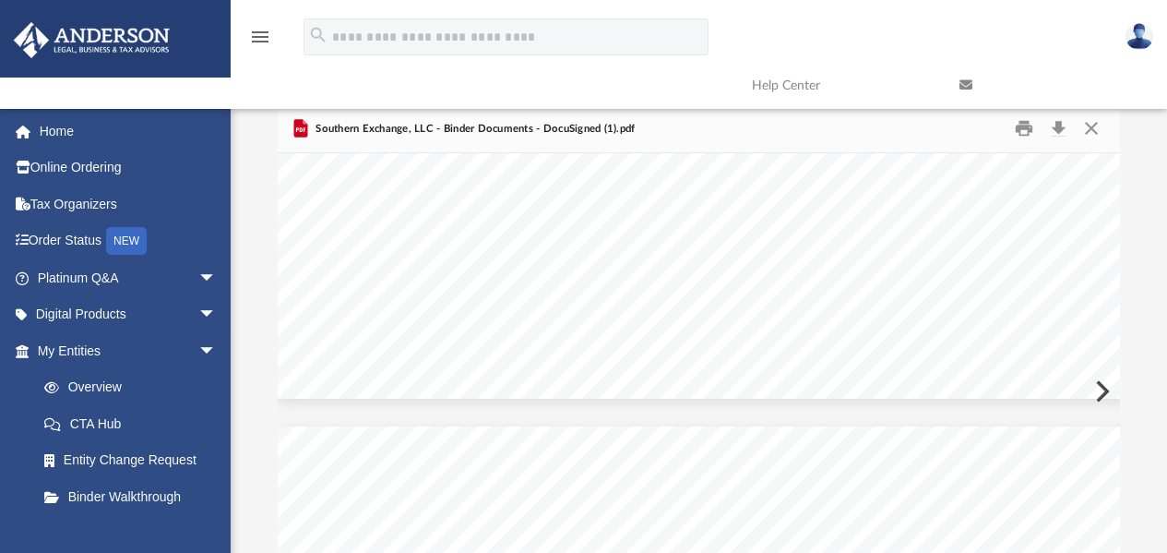
scroll to position [92059, 0]
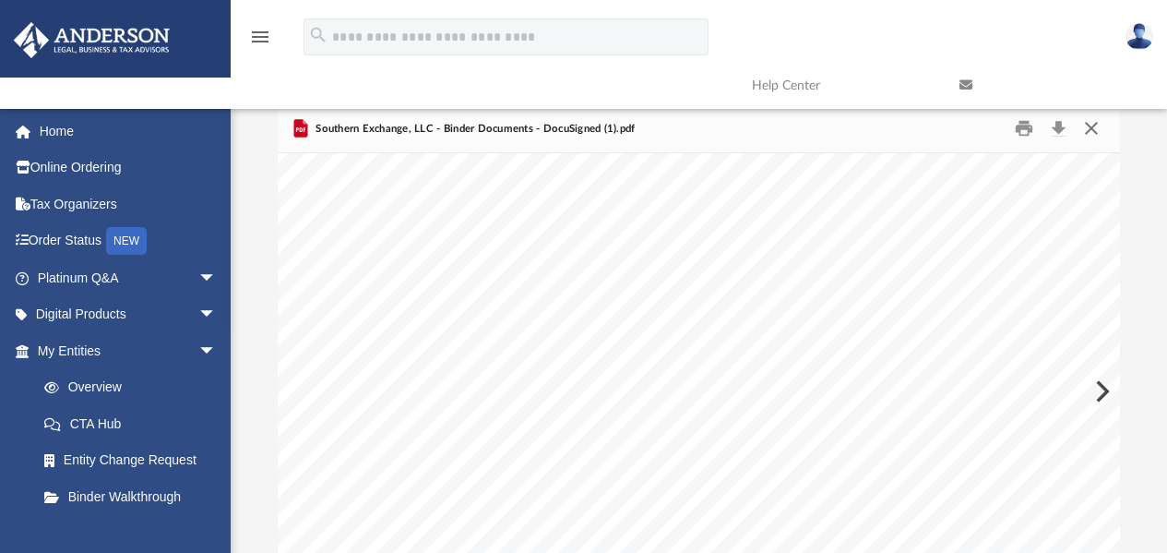
click at [1094, 126] on button "Close" at bounding box center [1091, 128] width 33 height 29
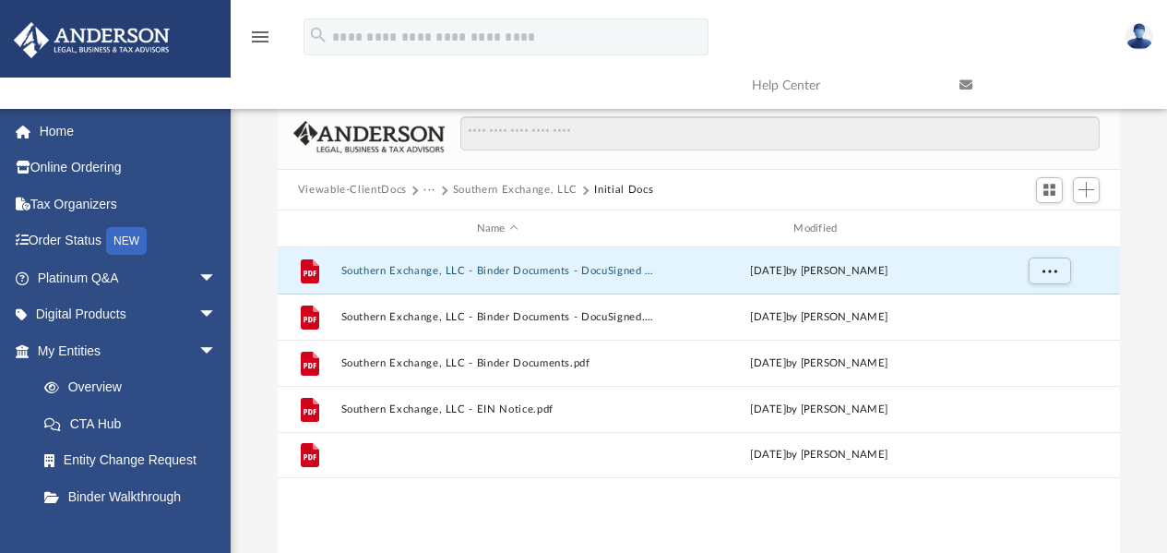
click at [416, 453] on button "Southern Exchange, LLC - Filed Articles.pdf" at bounding box center [498, 455] width 314 height 12
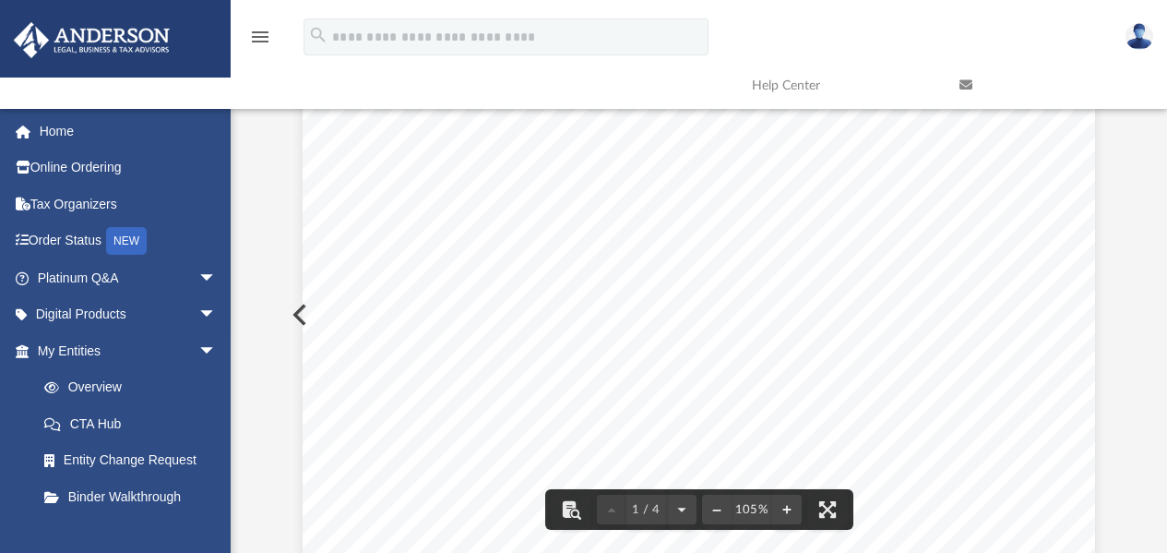
scroll to position [0, 0]
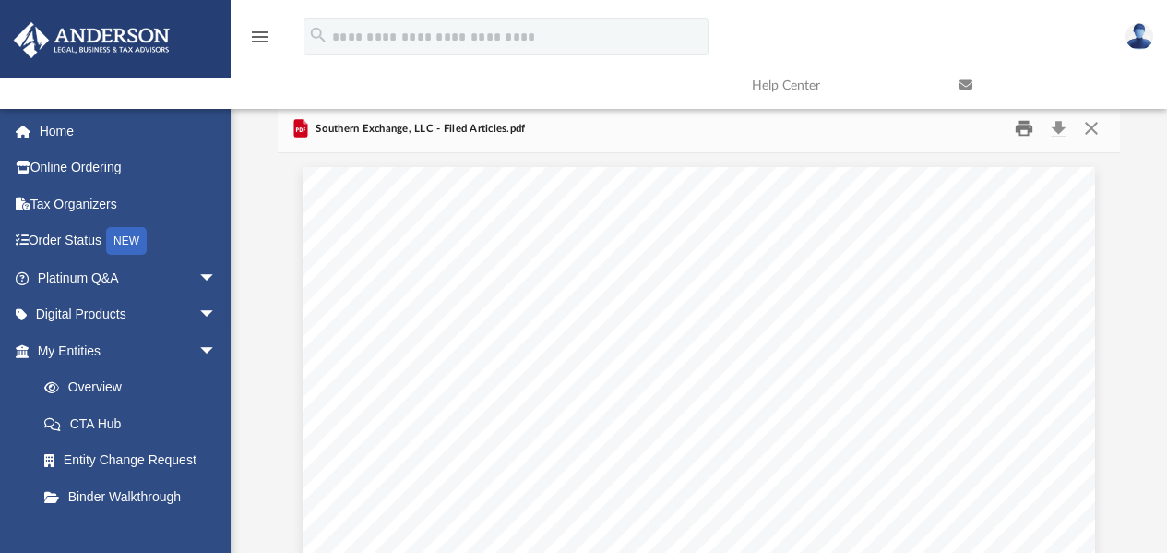
click at [1031, 131] on button "Print" at bounding box center [1024, 128] width 37 height 29
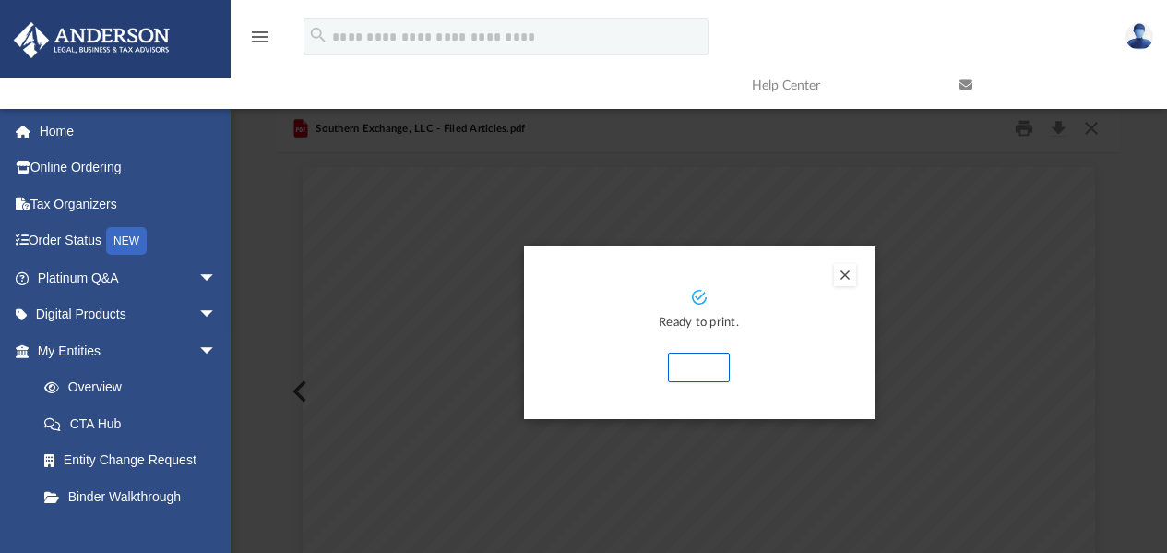
click at [696, 368] on button "Print" at bounding box center [699, 368] width 62 height 30
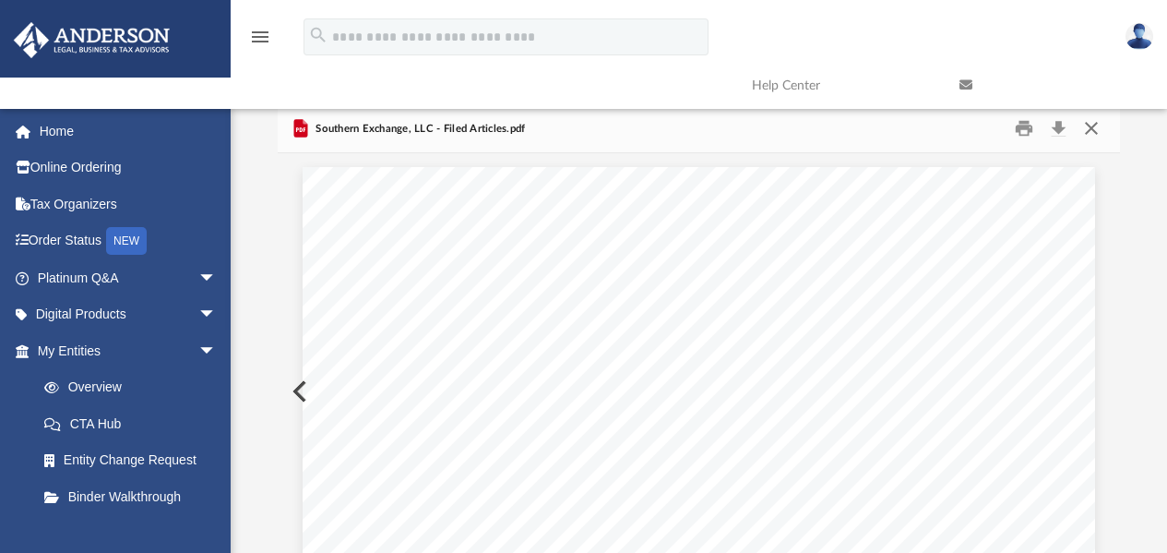
click at [1090, 133] on button "Close" at bounding box center [1091, 128] width 33 height 29
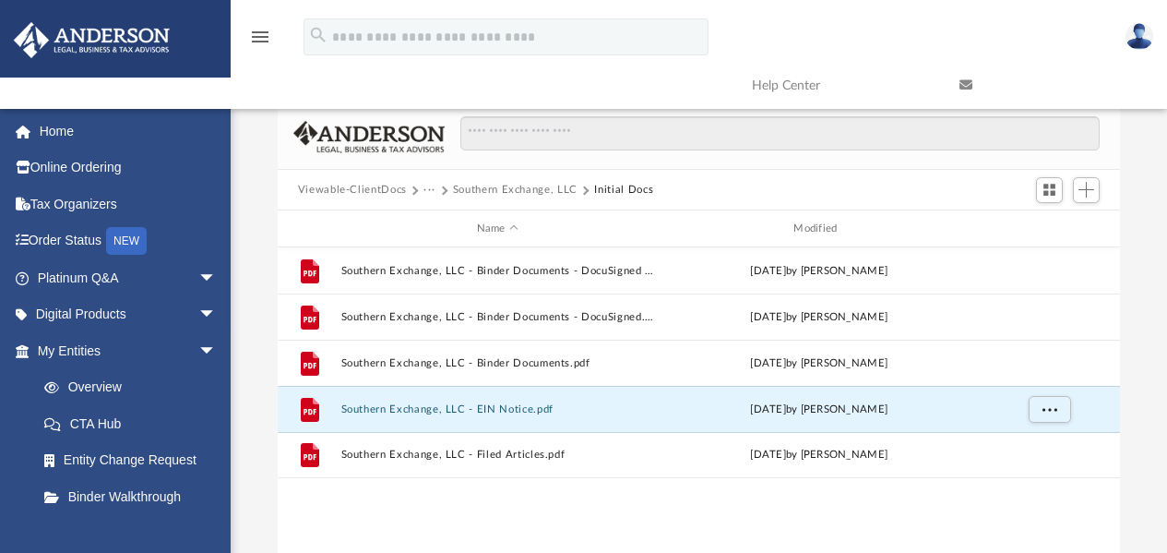
click at [503, 406] on button "Southern Exchange, LLC - EIN Notice.pdf" at bounding box center [498, 409] width 314 height 12
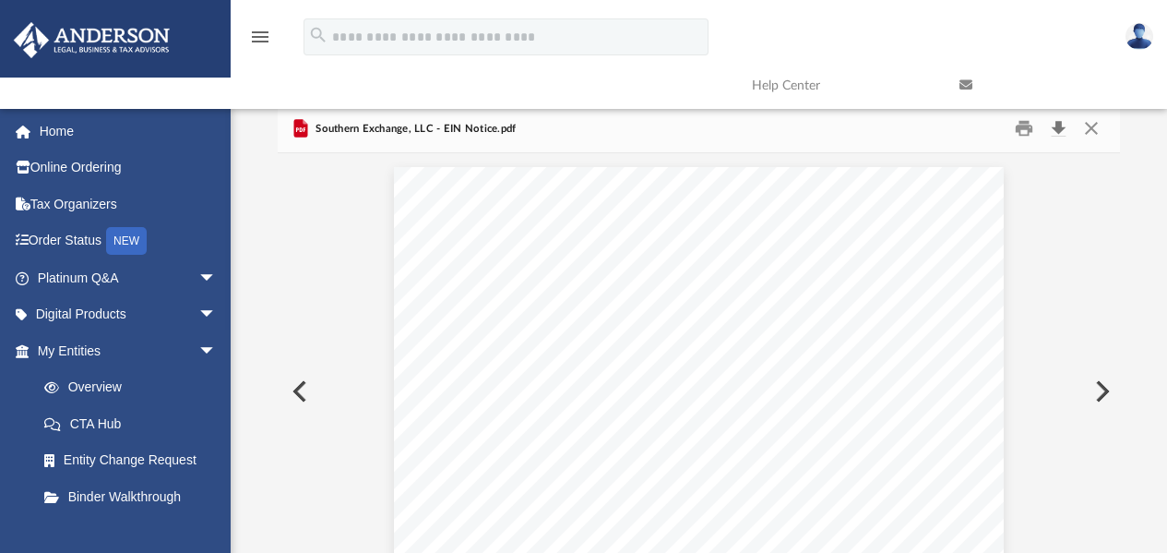
click at [1059, 130] on button "Download" at bounding box center [1058, 128] width 33 height 29
click at [1028, 127] on button "Print" at bounding box center [1024, 128] width 37 height 29
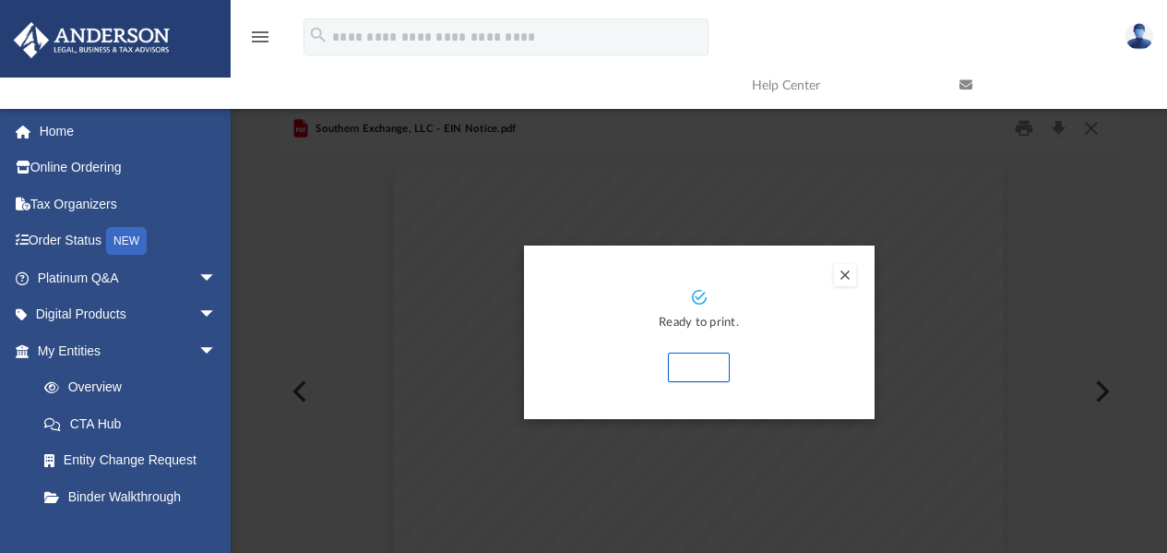
click at [691, 372] on button "Print" at bounding box center [699, 368] width 62 height 30
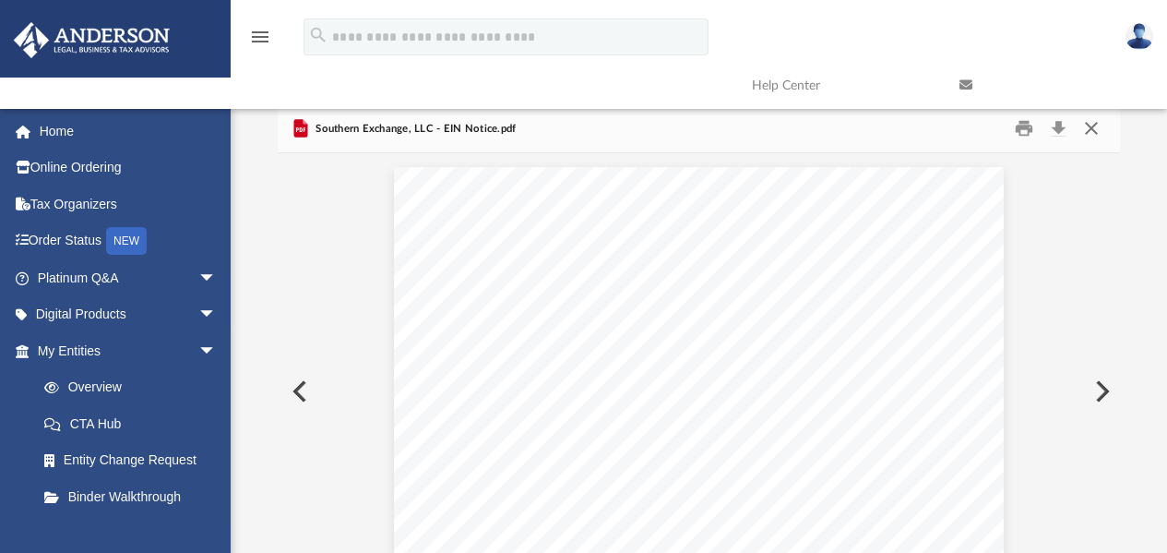
click at [1095, 129] on button "Close" at bounding box center [1091, 128] width 33 height 29
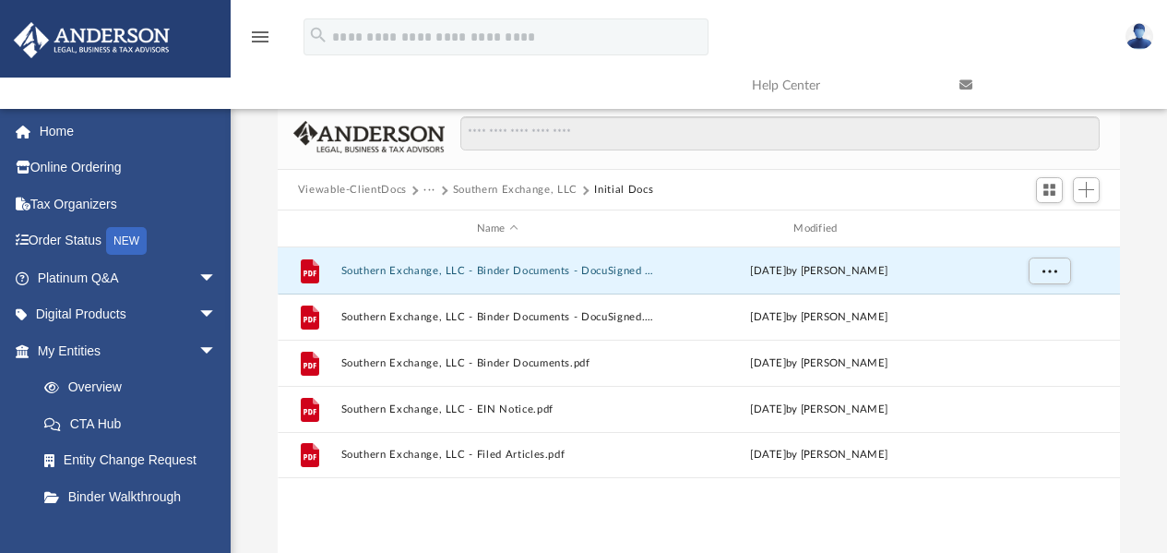
click at [505, 272] on button "Southern Exchange, LLC - Binder Documents - DocuSigned (1).pdf" at bounding box center [498, 271] width 314 height 12
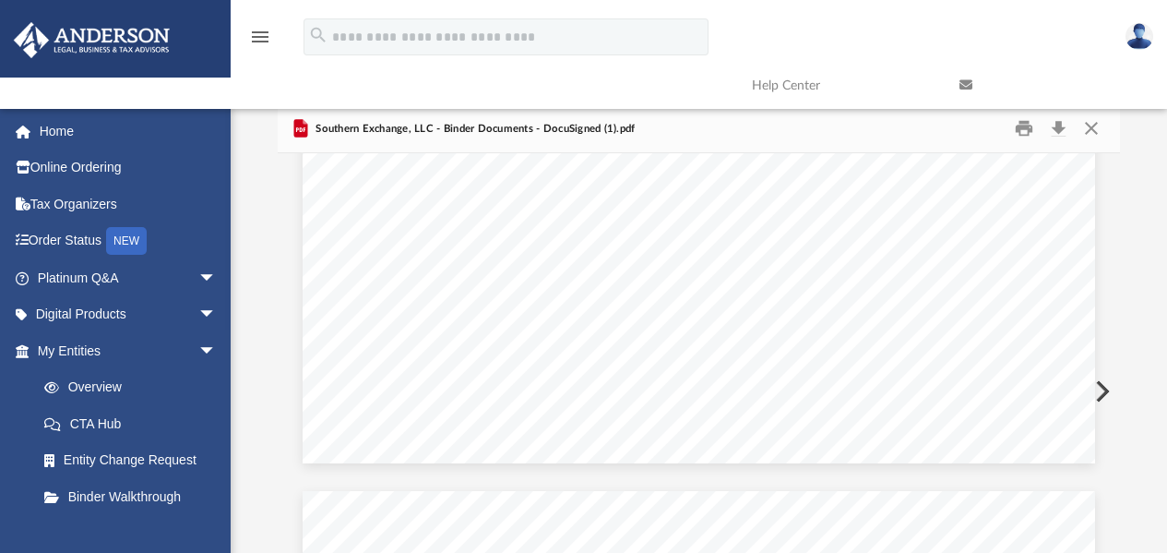
scroll to position [68127, 0]
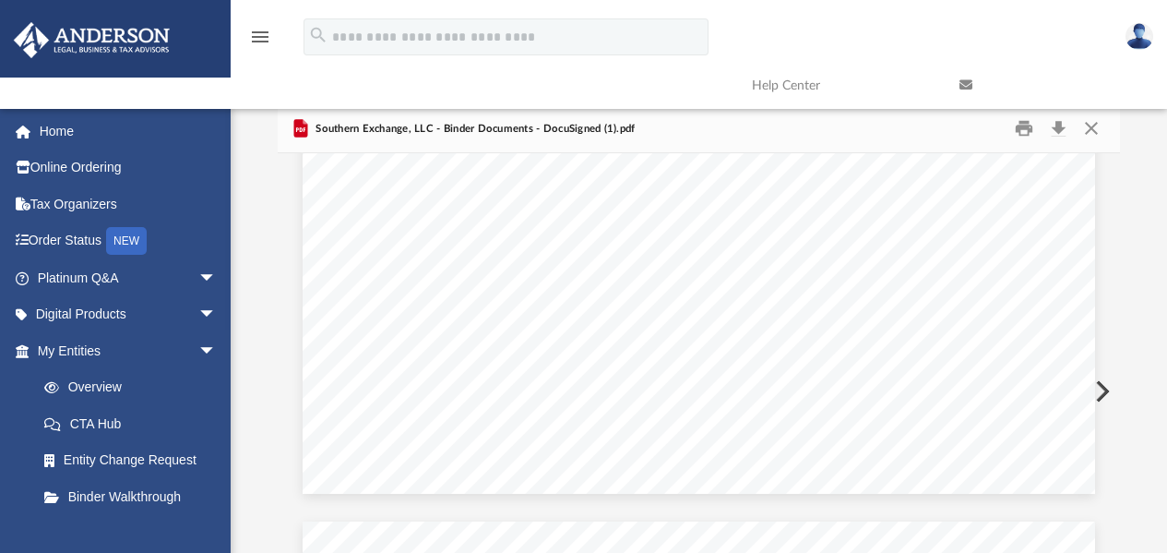
click at [1118, 407] on button "Preview" at bounding box center [1101, 391] width 41 height 52
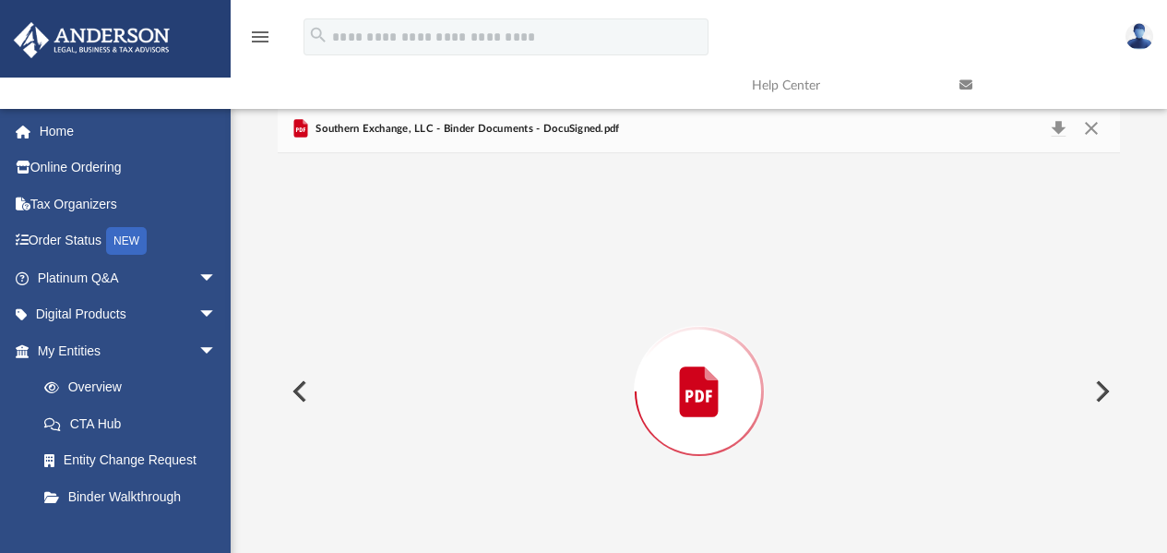
click at [1117, 403] on button "Preview" at bounding box center [1101, 391] width 41 height 52
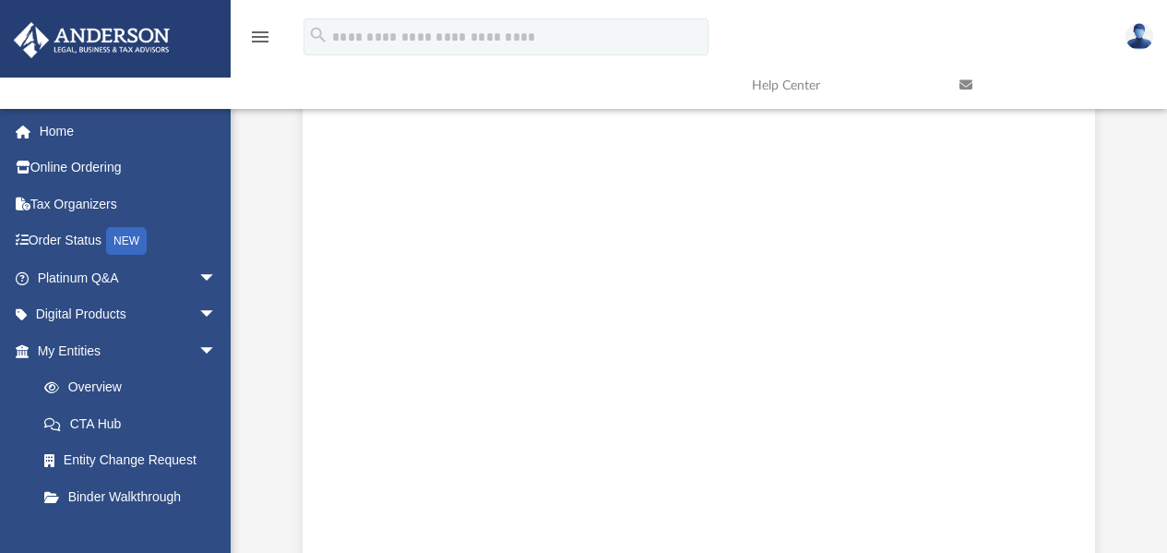
scroll to position [2683, 0]
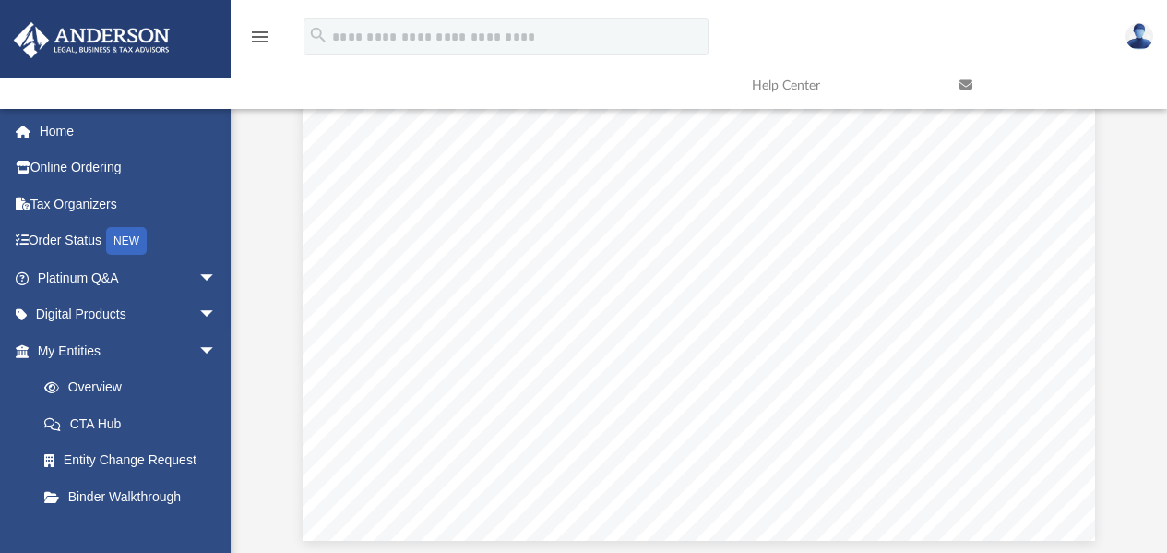
click at [1107, 83] on link at bounding box center [1050, 85] width 208 height 73
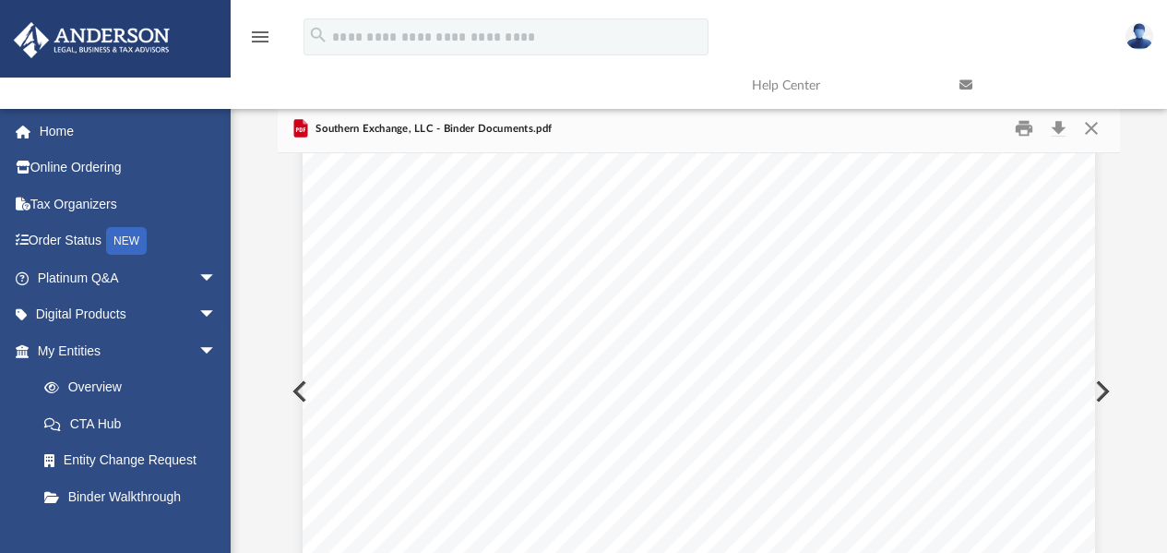
scroll to position [517, 0]
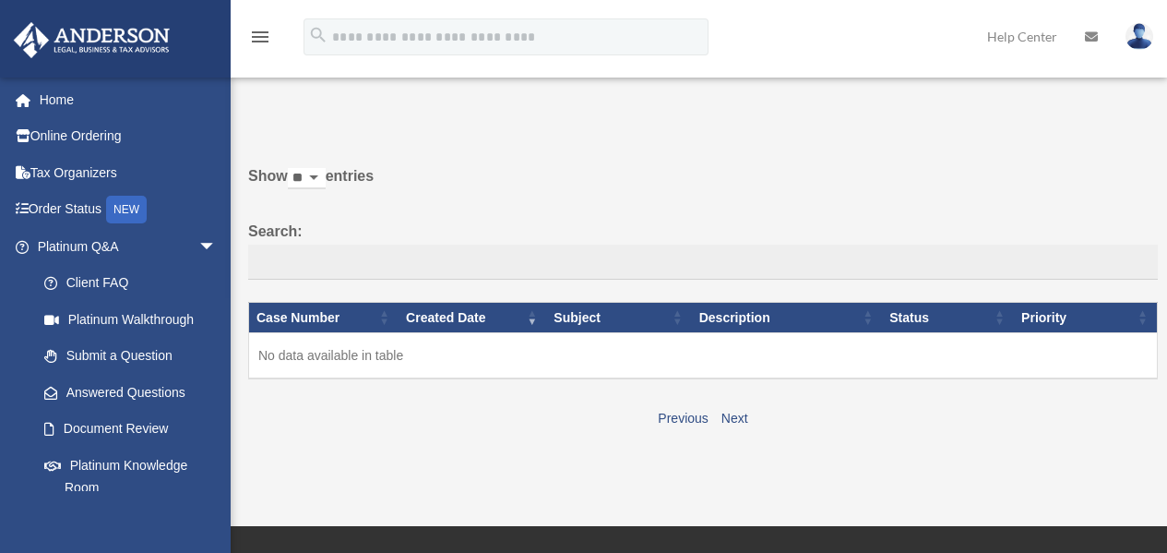
click at [198, 248] on span "arrow_drop_down" at bounding box center [216, 247] width 37 height 38
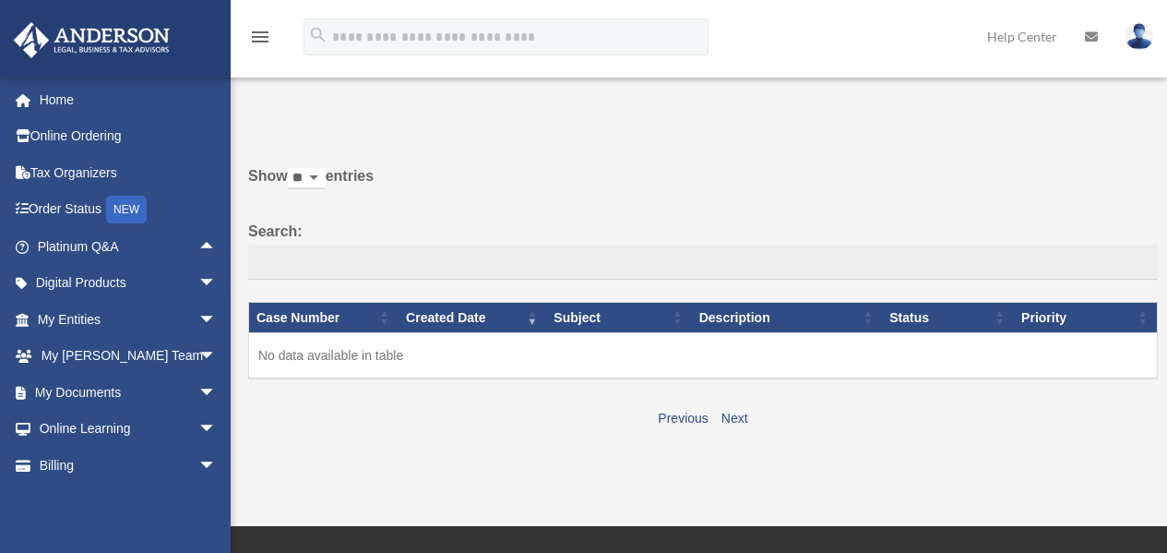
click at [198, 390] on span "arrow_drop_down" at bounding box center [216, 393] width 37 height 38
click at [87, 424] on link "Box" at bounding box center [135, 429] width 219 height 37
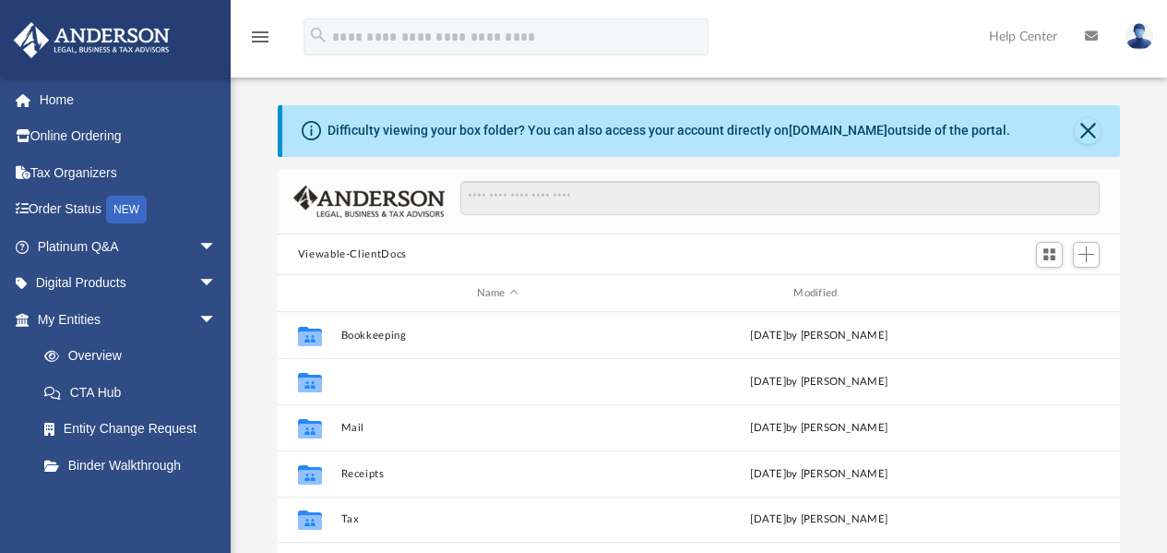
click at [358, 382] on button "Law" at bounding box center [498, 382] width 314 height 12
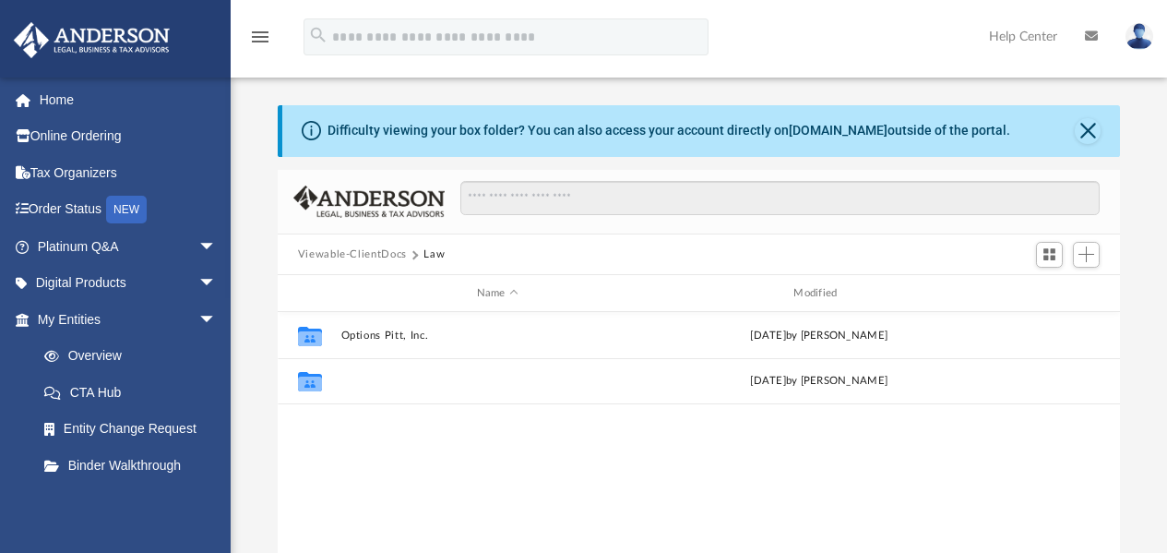
click at [401, 383] on button "Southern Exchange, LLC" at bounding box center [498, 382] width 314 height 12
click at [396, 333] on button "Initial Docs" at bounding box center [498, 335] width 314 height 12
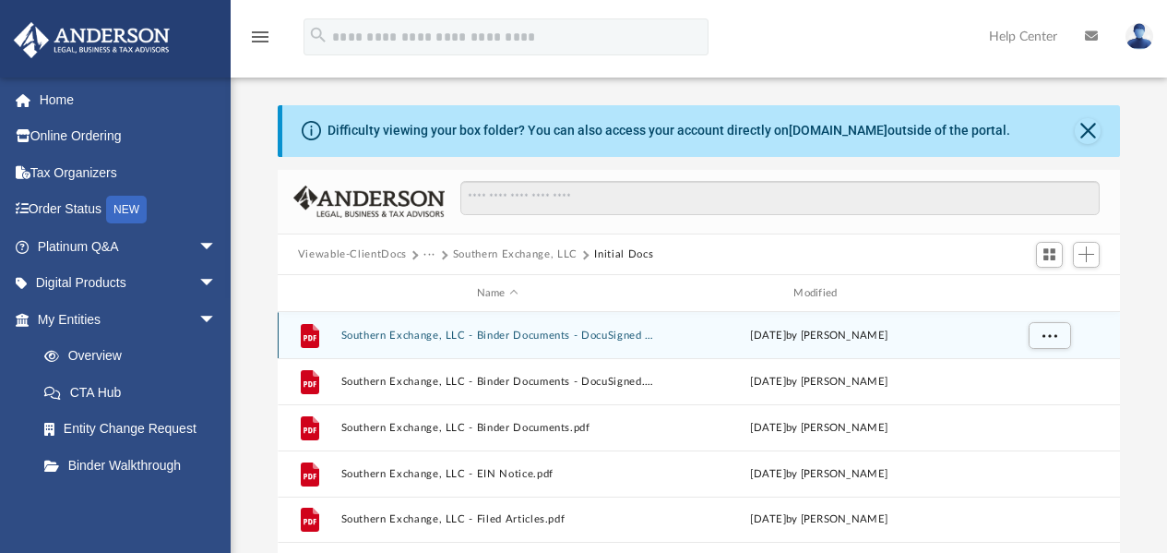
scroll to position [92, 0]
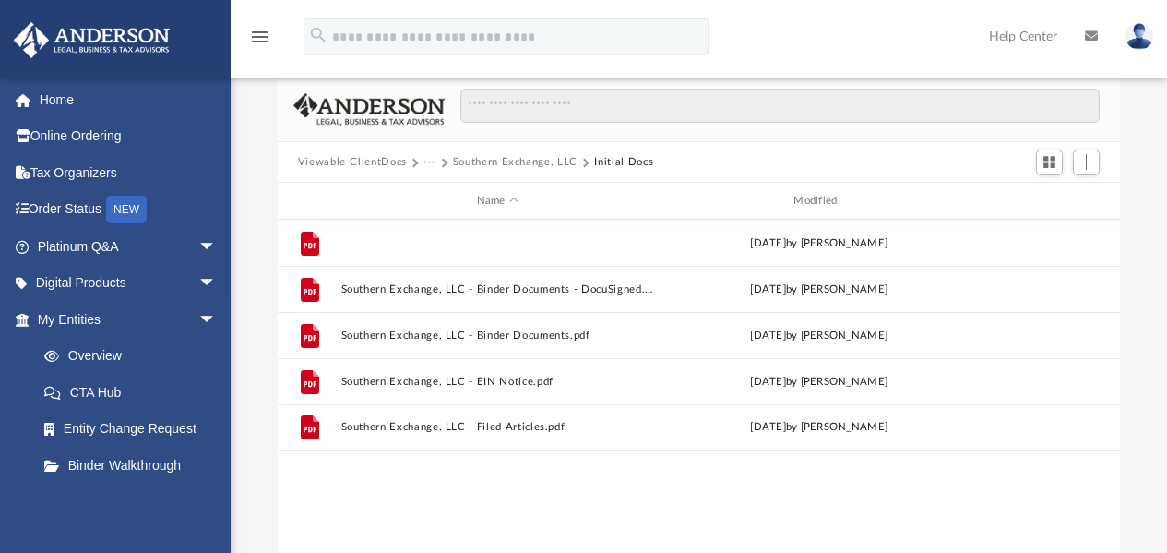
click at [513, 245] on button "Southern Exchange, LLC - Binder Documents - DocuSigned (1).pdf" at bounding box center [498, 243] width 314 height 12
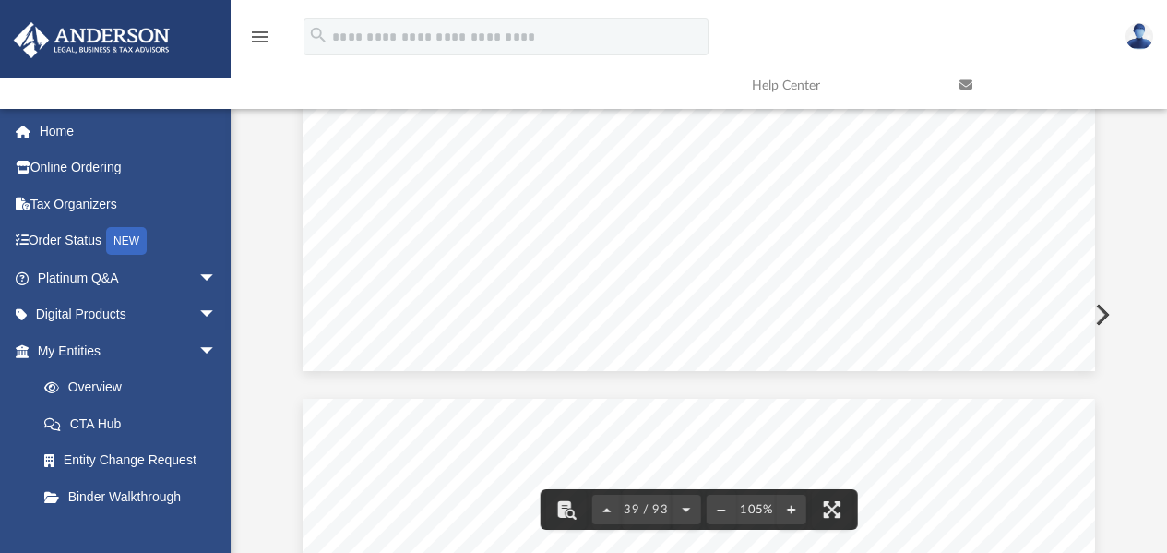
scroll to position [40394, 0]
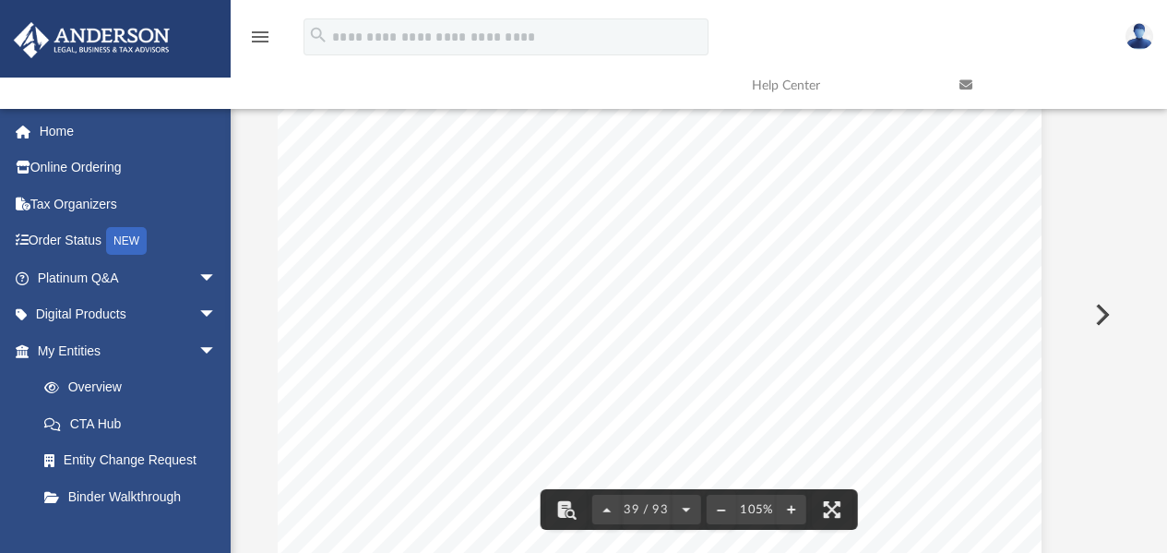
drag, startPoint x: 1134, startPoint y: 237, endPoint x: 1102, endPoint y: 122, distance: 119.8
click at [1102, 122] on div "Difficulty viewing your box folder? You can also access your account directly o…" at bounding box center [699, 259] width 937 height 590
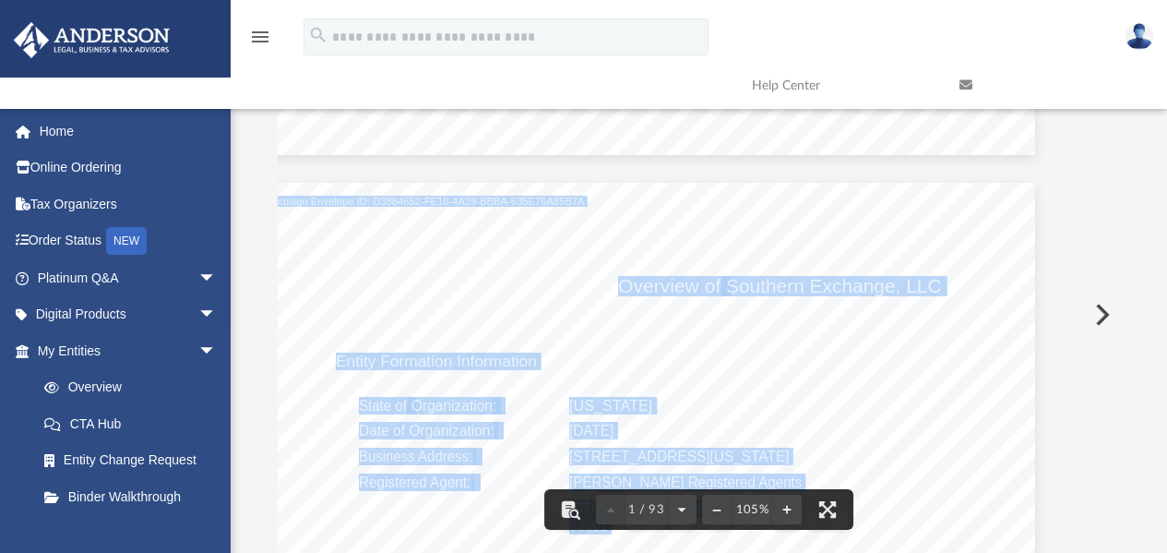
scroll to position [452, 60]
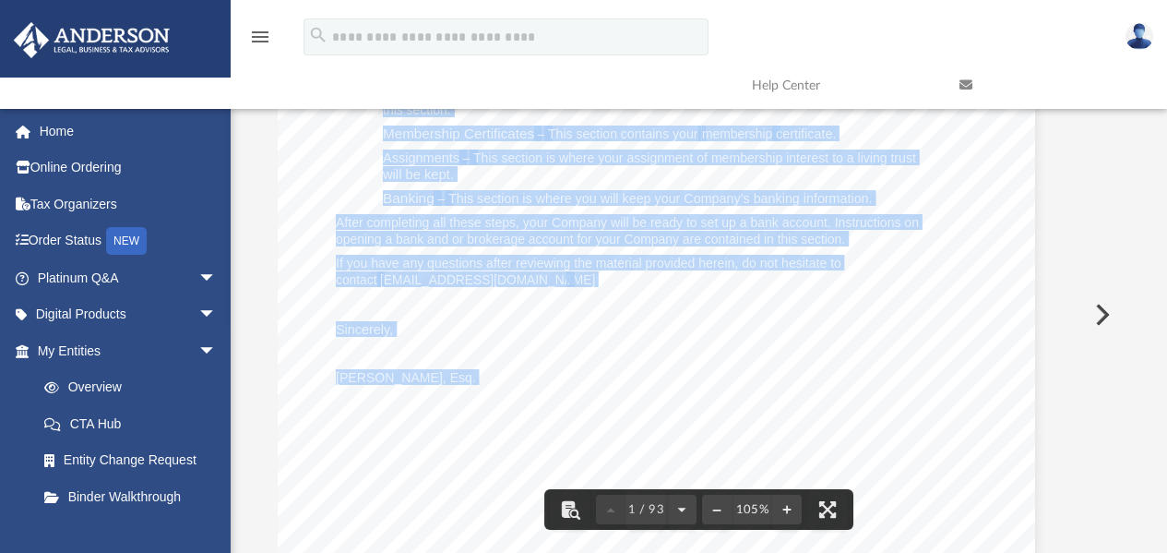
click at [698, 349] on div "[PERSON_NAME] and [PERSON_NAME] [PERSON_NAME] [STREET_ADDRESS][PERSON_NAME] [PE…" at bounding box center [639, 151] width 793 height 1026
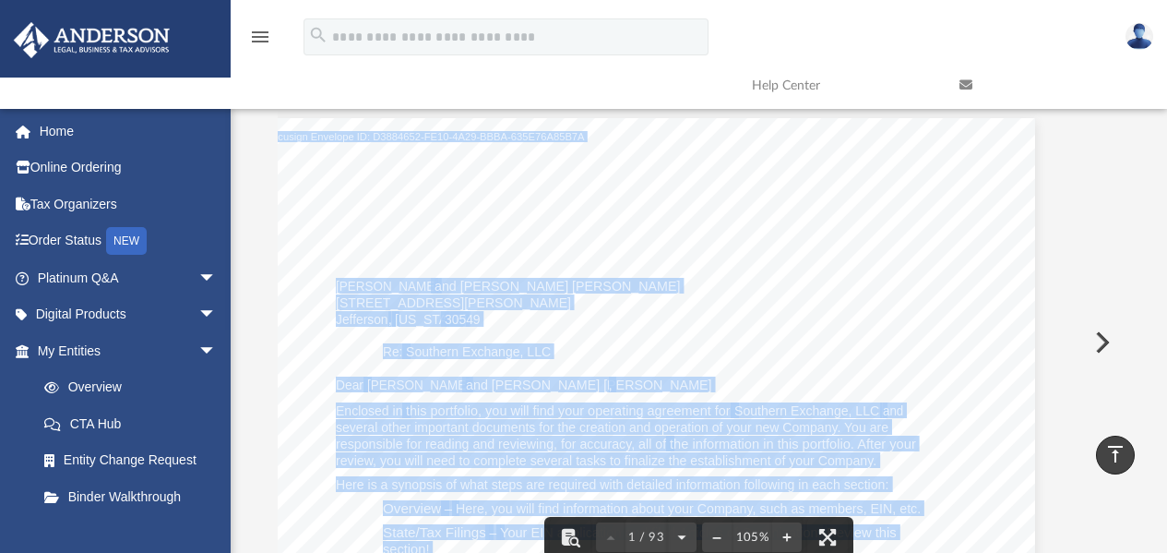
scroll to position [0, 0]
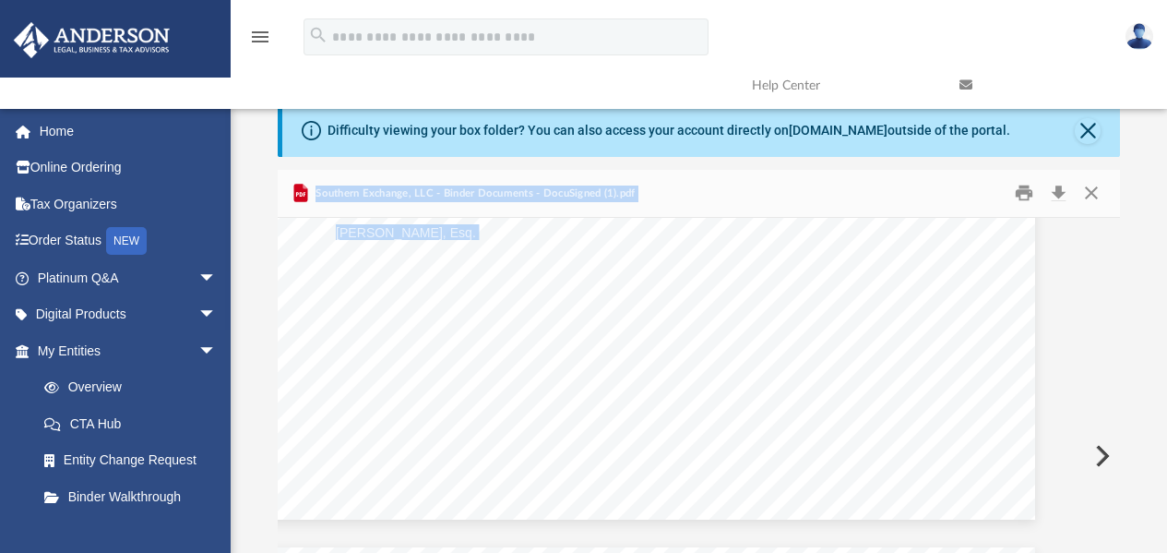
click at [556, 311] on div "[PERSON_NAME] and [PERSON_NAME] [PERSON_NAME] [STREET_ADDRESS][PERSON_NAME] [PE…" at bounding box center [639, 6] width 793 height 1026
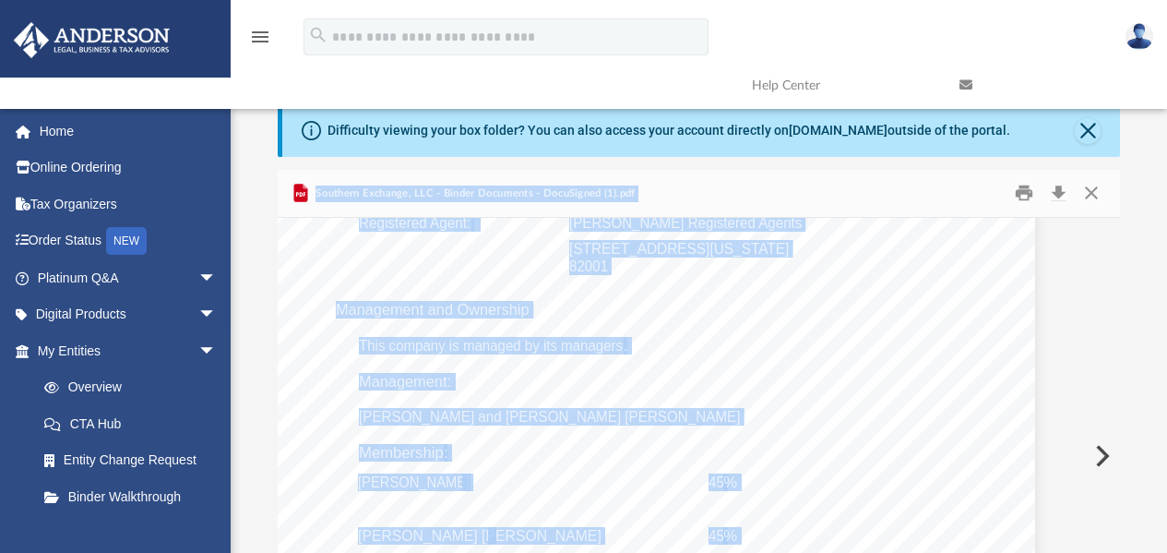
scroll to position [1292, 60]
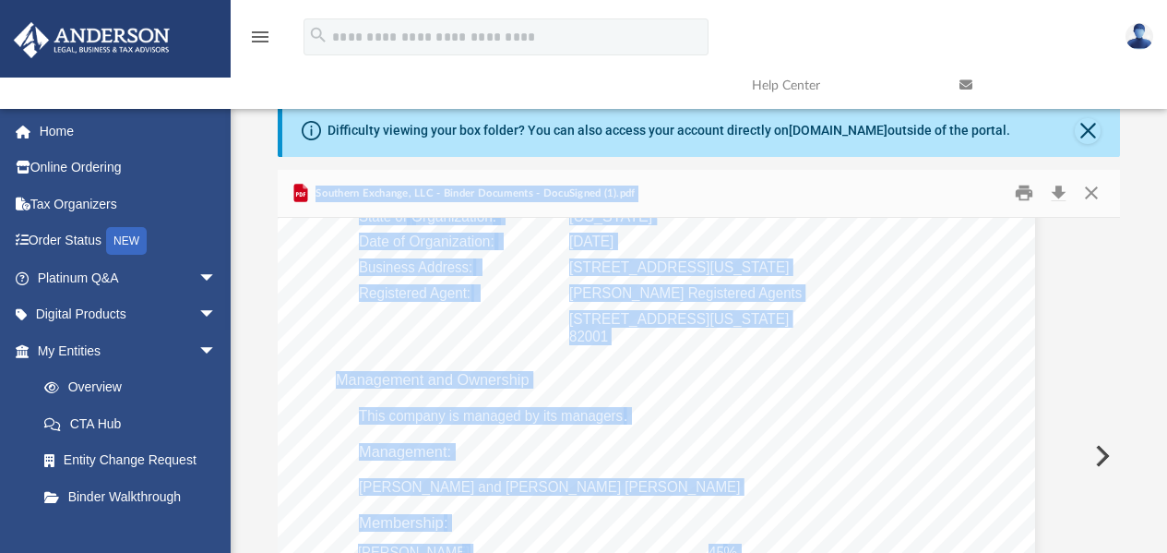
click at [736, 192] on div "Southern Exchange, LLC - Binder Documents - DocuSigned (1).pdf" at bounding box center [699, 194] width 843 height 49
click at [689, 197] on div "Southern Exchange, LLC - Binder Documents - DocuSigned (1).pdf" at bounding box center [699, 194] width 843 height 49
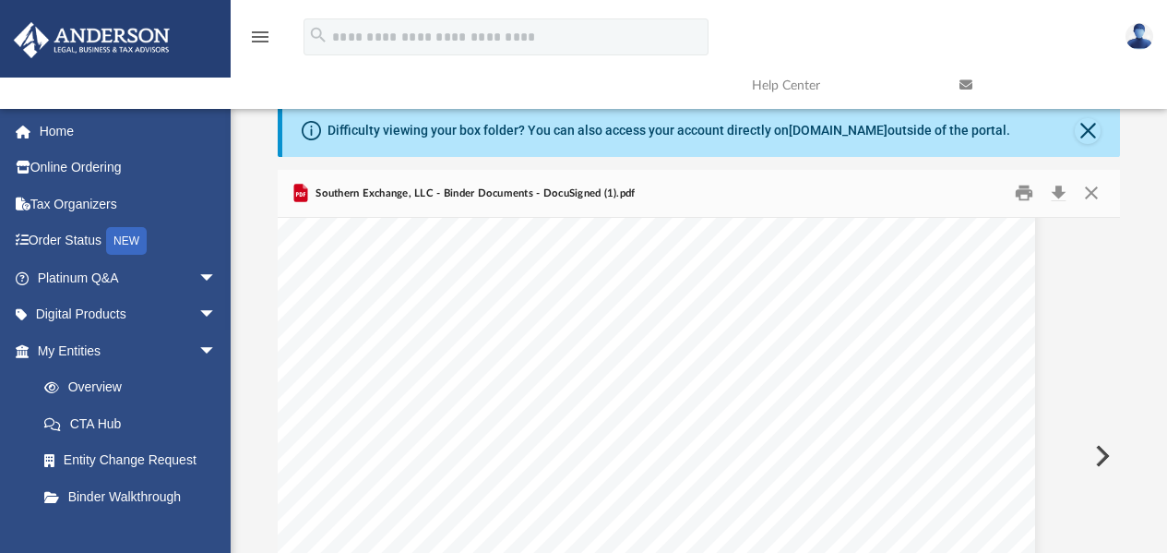
scroll to position [16150, 60]
click at [1026, 193] on button "Print" at bounding box center [1024, 193] width 37 height 29
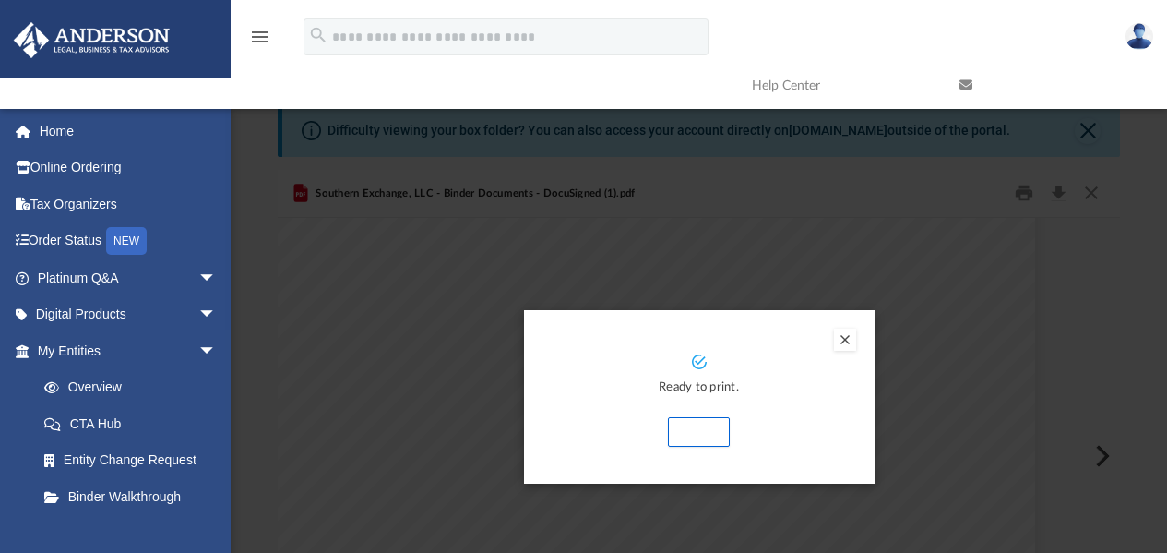
click at [693, 434] on button "Print" at bounding box center [699, 432] width 62 height 30
